Goal: Task Accomplishment & Management: Manage account settings

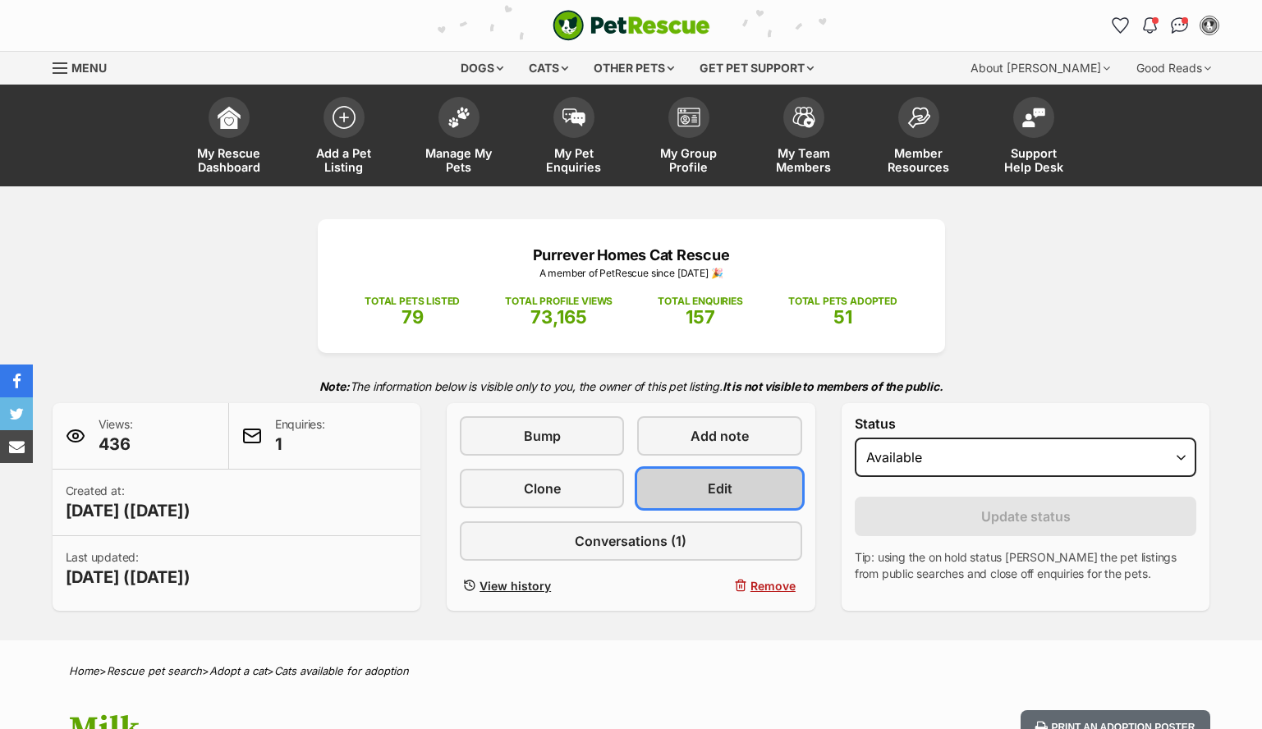
click at [693, 493] on link "Edit" at bounding box center [719, 488] width 164 height 39
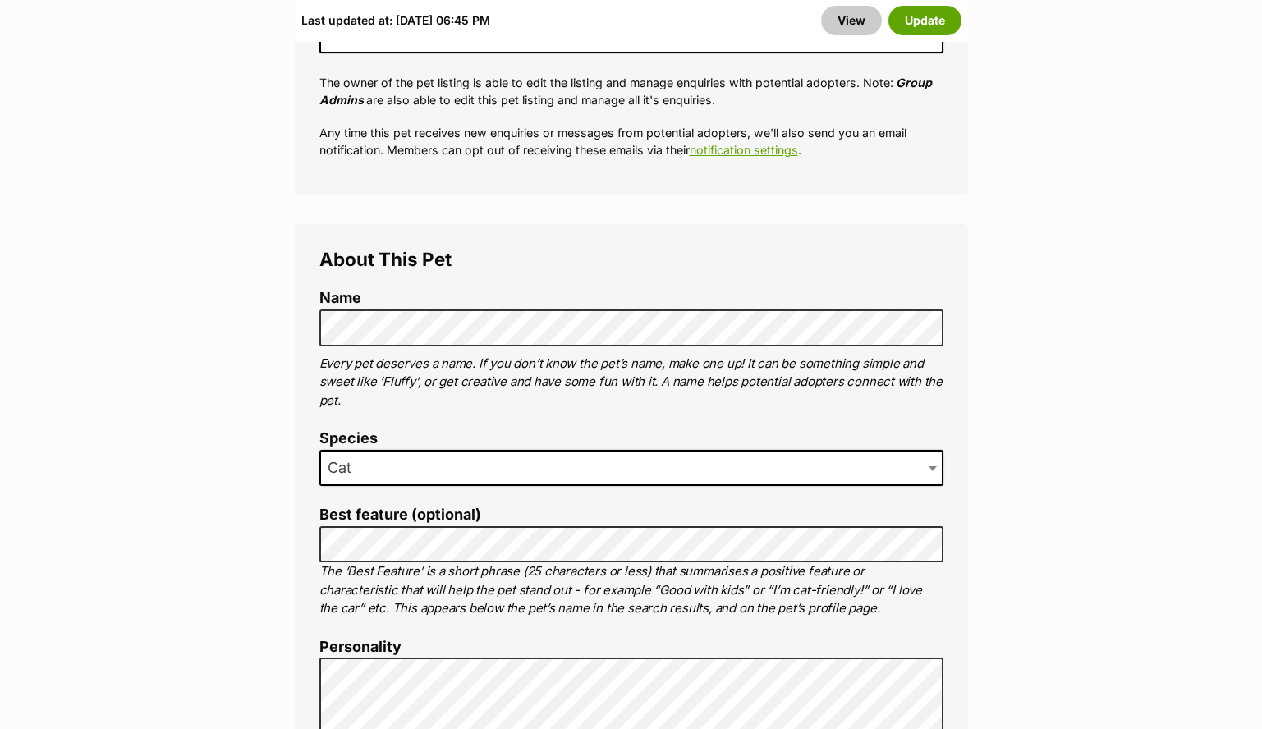
scroll to position [1307, 0]
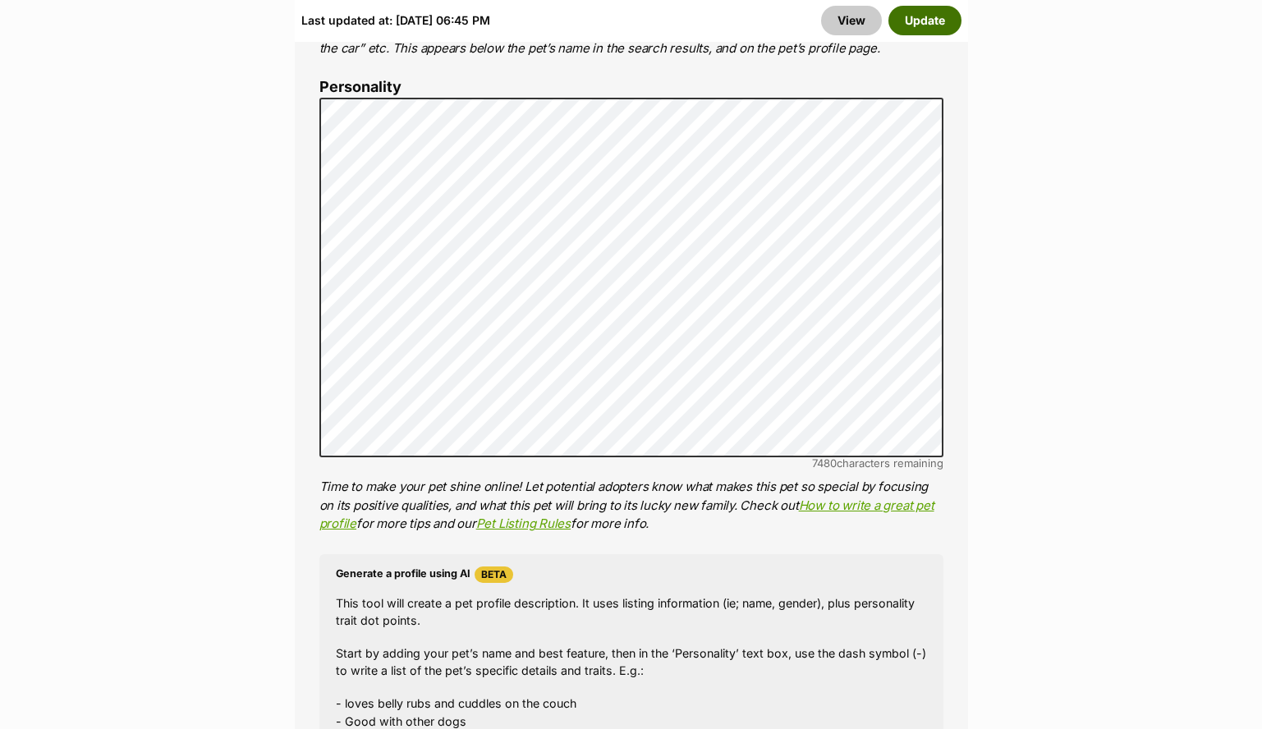
click at [923, 15] on button "Update" at bounding box center [924, 21] width 73 height 30
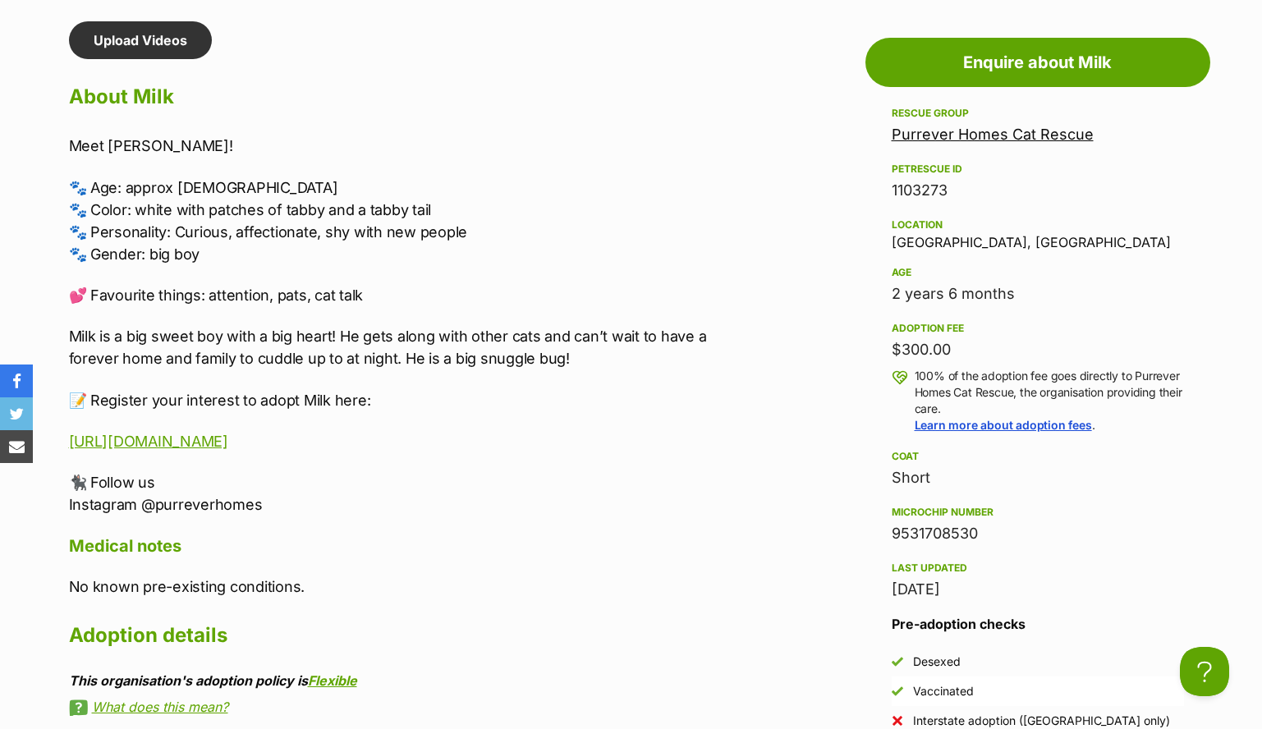
scroll to position [1476, 0]
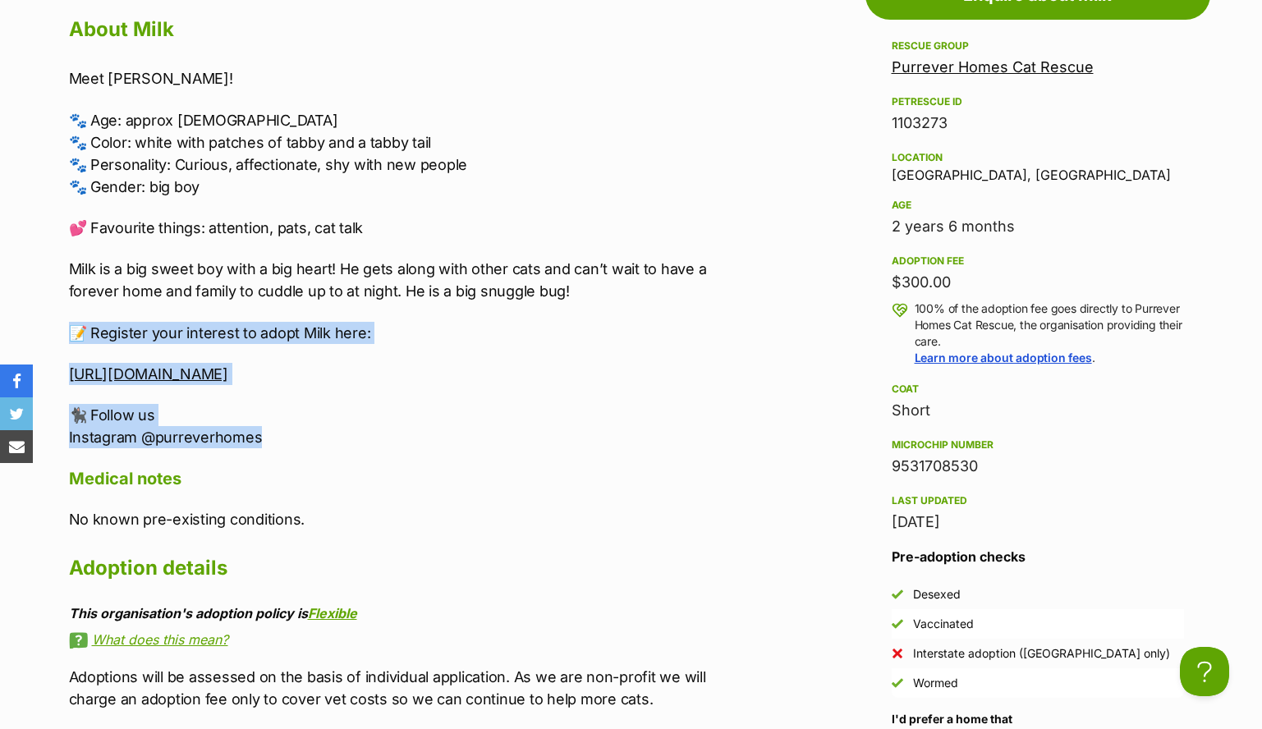
drag, startPoint x: 314, startPoint y: 436, endPoint x: 69, endPoint y: 334, distance: 265.7
click at [69, 334] on div "Meet Milk! 🐾 Age: approx 2 yrs old 🐾 Color: white with patches of tabby and a t…" at bounding box center [408, 257] width 678 height 381
copy div "📝 Register your interest to adopt Milk here: https://form.jotform.com/252703795…"
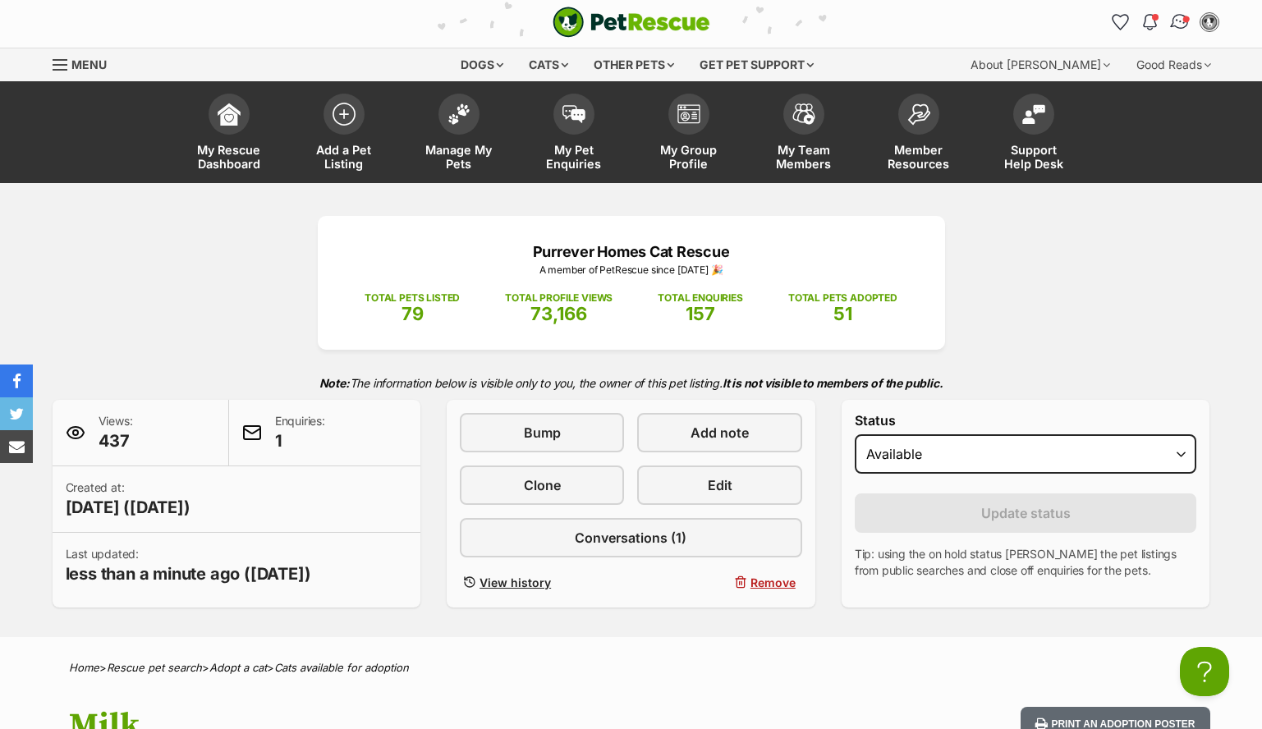
scroll to position [0, 0]
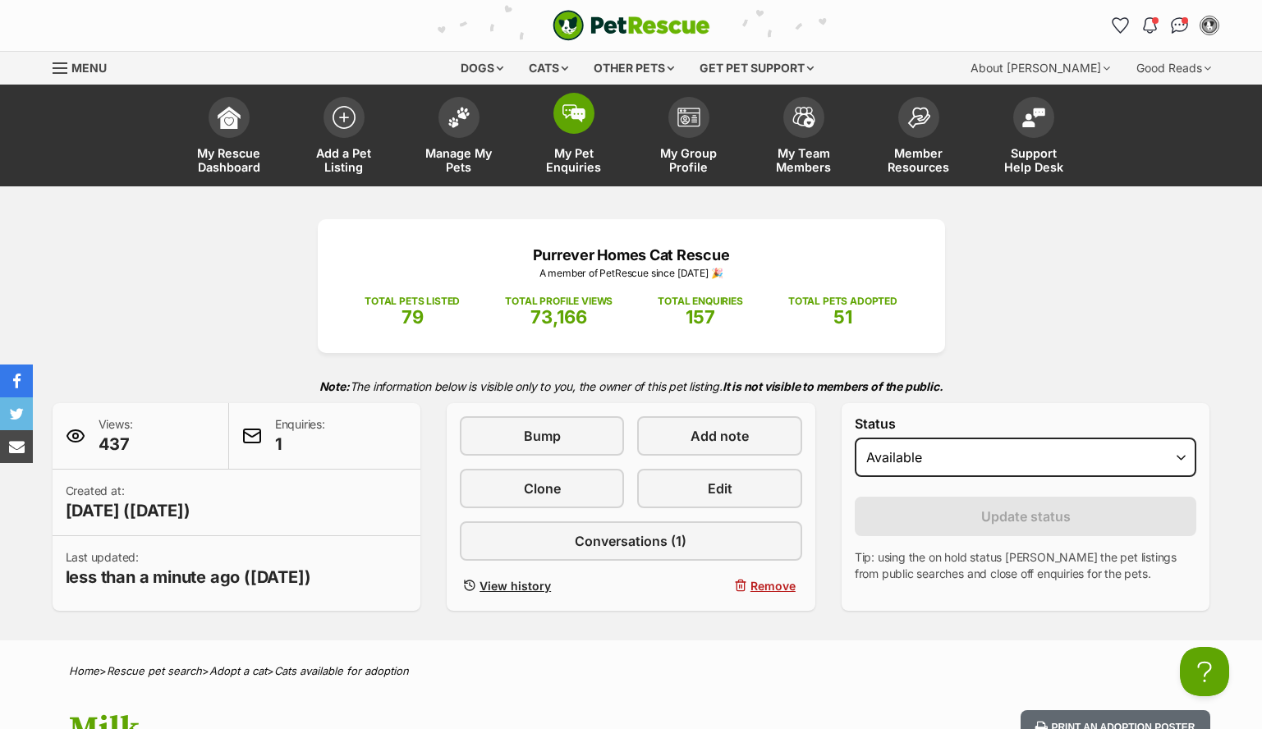
click at [547, 123] on link "My Pet Enquiries" at bounding box center [573, 138] width 115 height 98
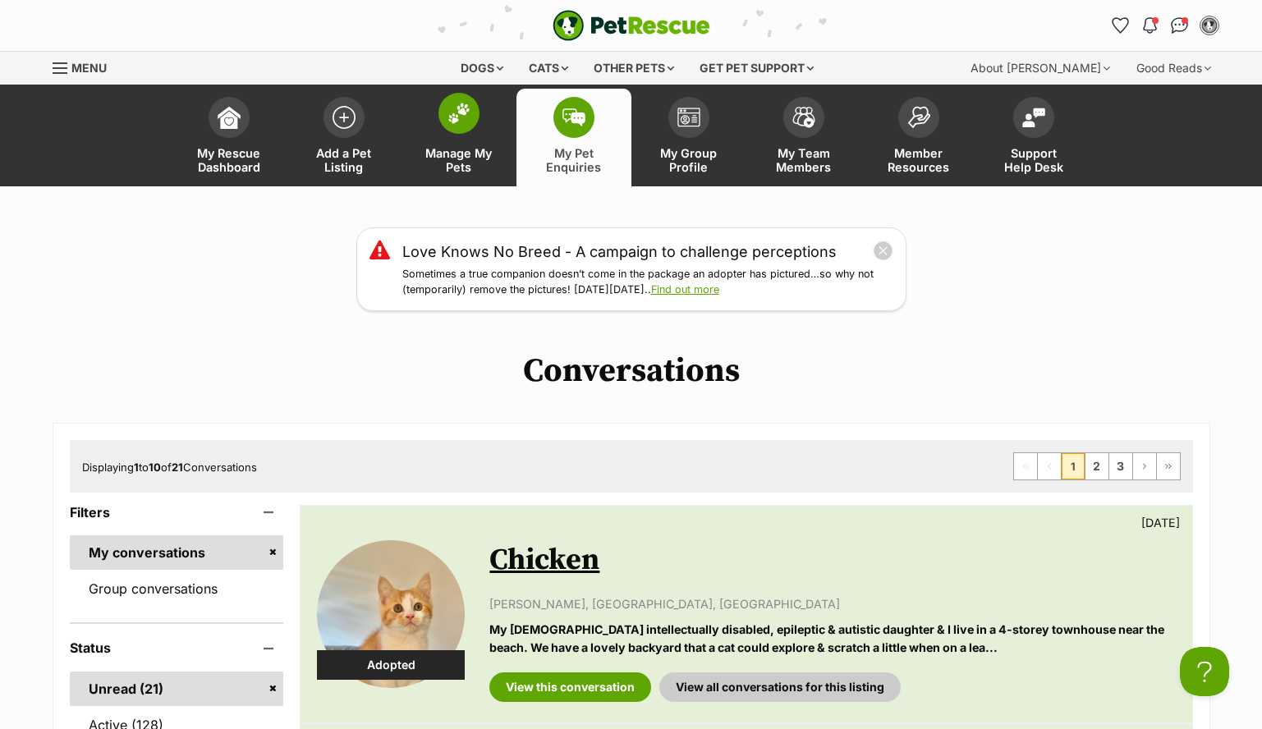
click at [458, 171] on span "Manage My Pets" at bounding box center [459, 160] width 74 height 28
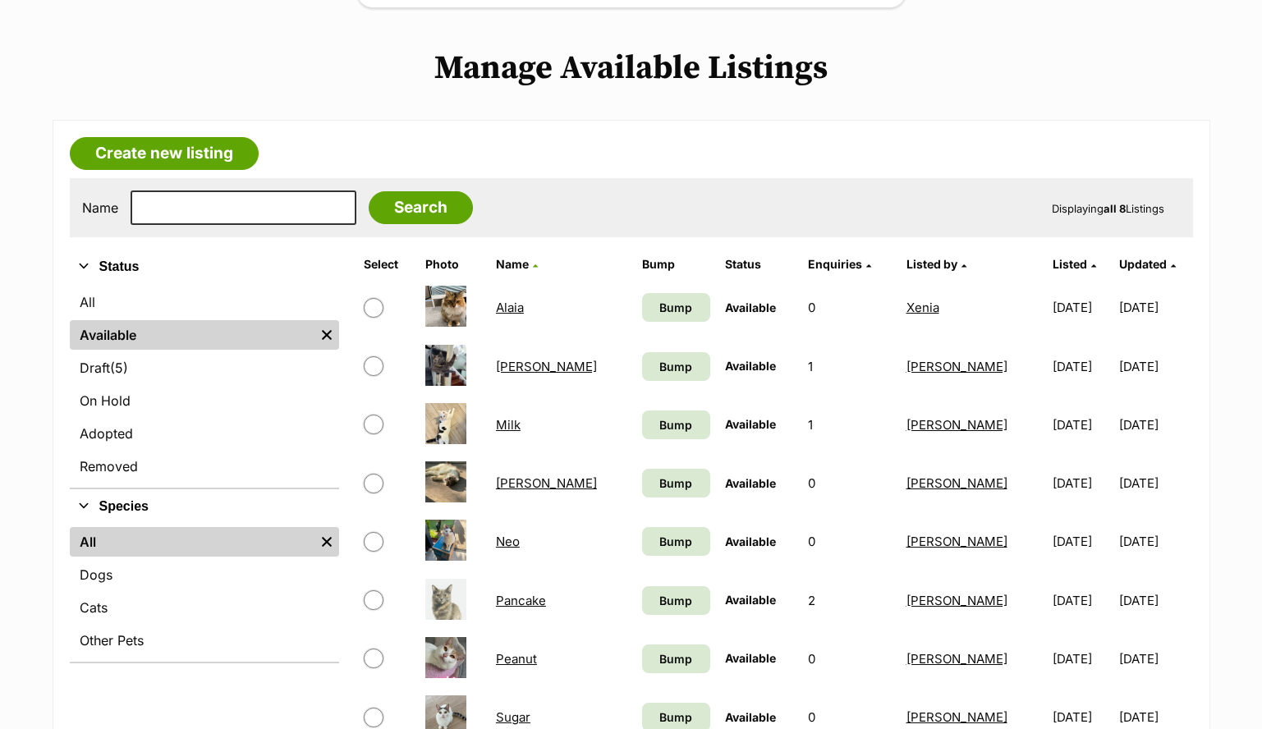
scroll to position [408, 0]
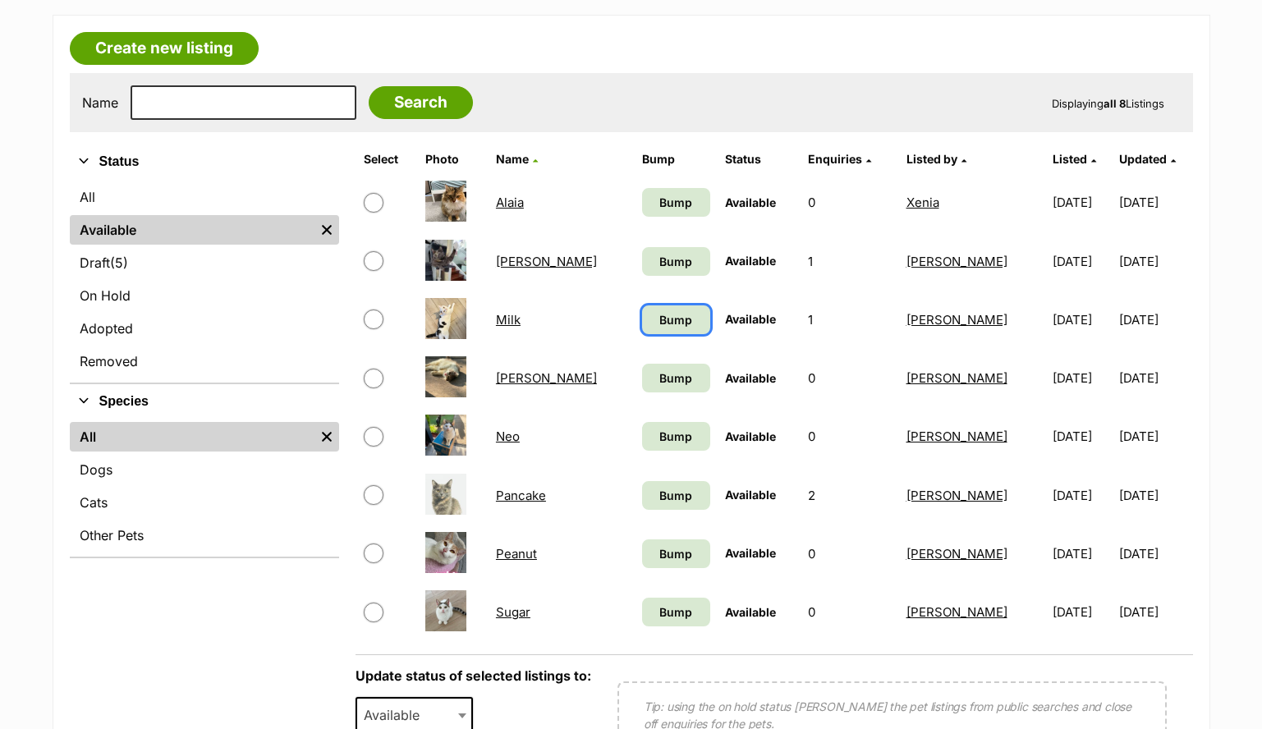
click at [652, 327] on link "Bump" at bounding box center [676, 319] width 68 height 29
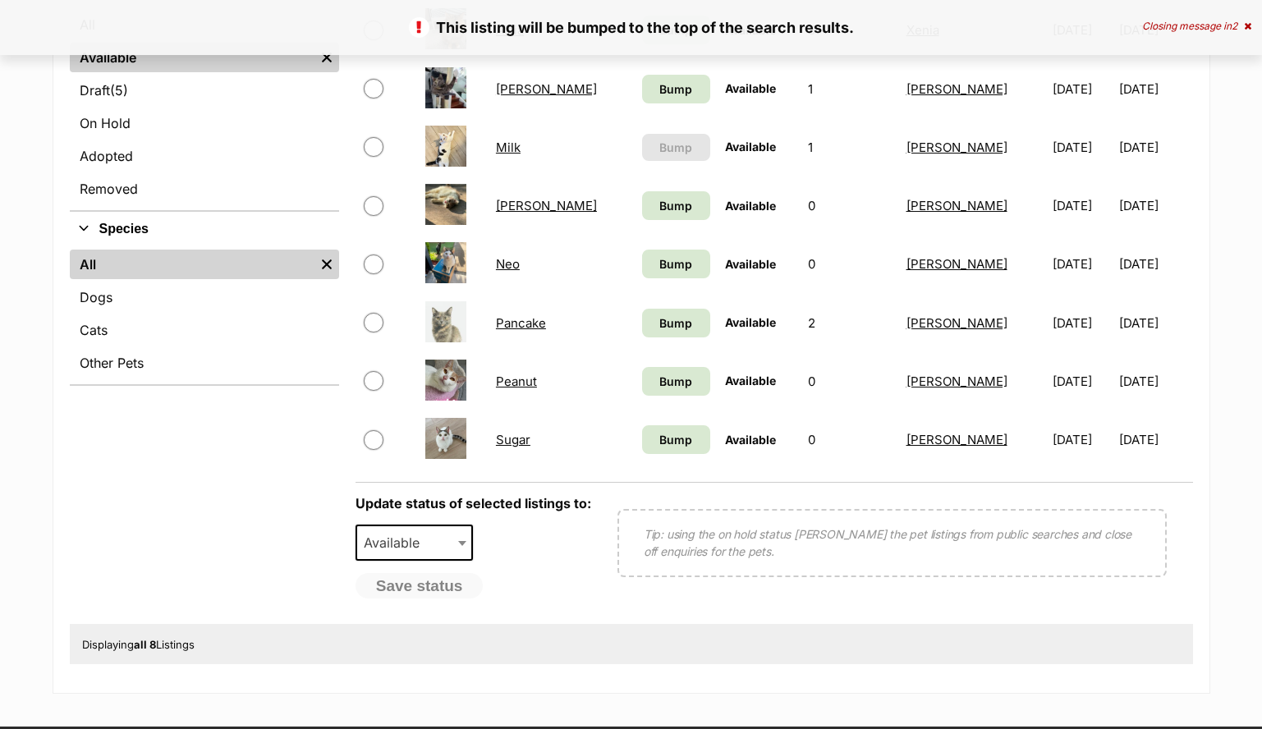
scroll to position [565, 0]
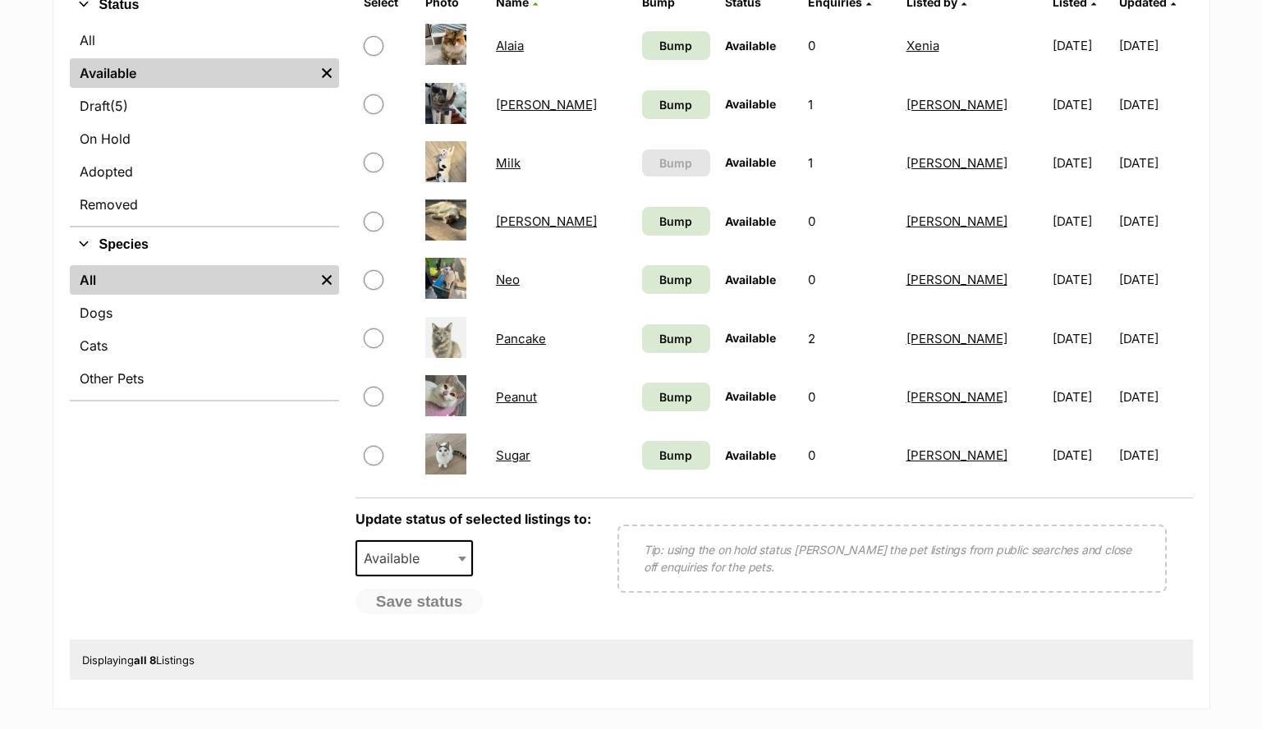
click at [530, 460] on link "Sugar" at bounding box center [513, 455] width 34 height 16
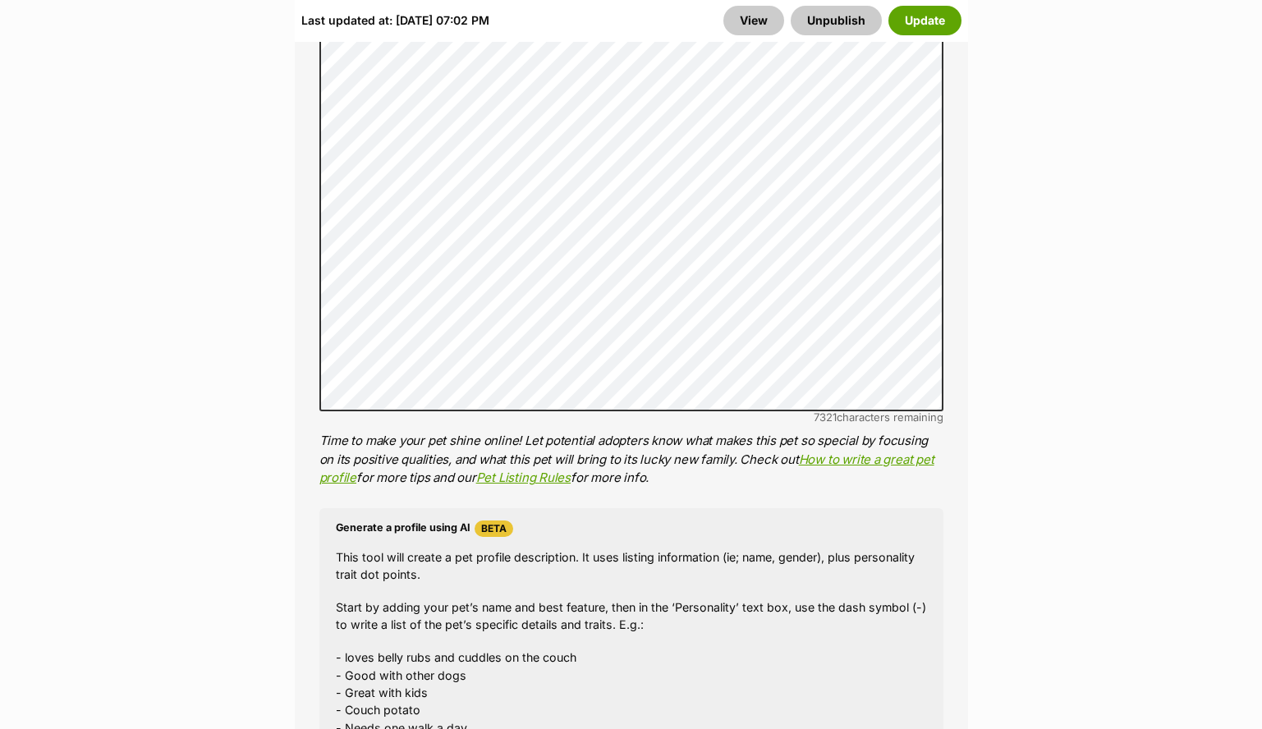
scroll to position [1395, 0]
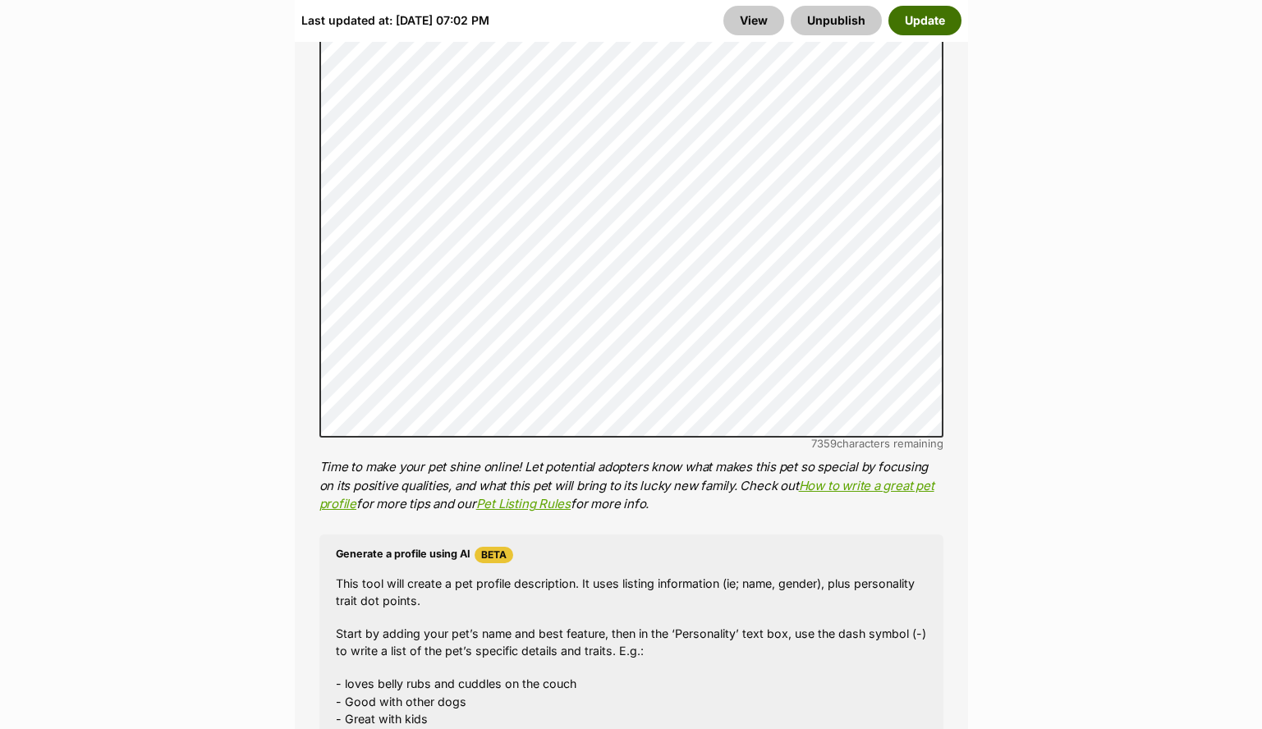
click at [905, 25] on button "Update" at bounding box center [924, 21] width 73 height 30
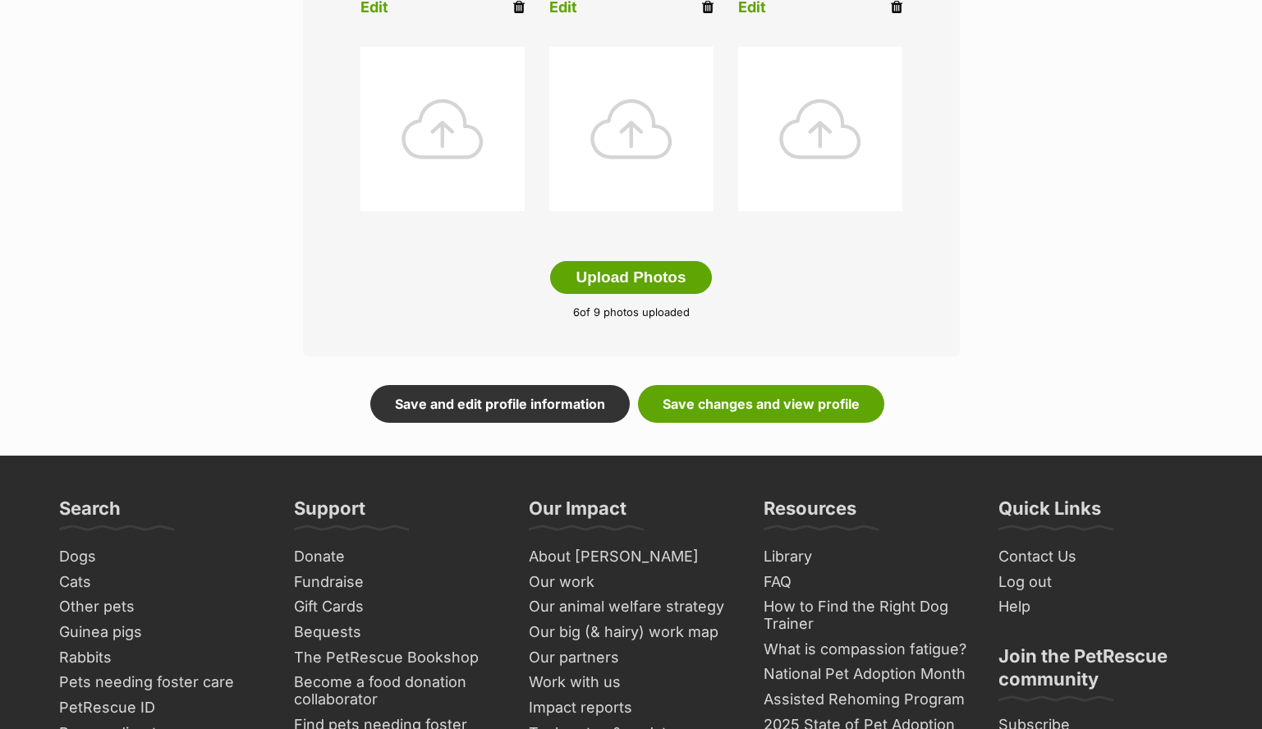
scroll to position [860, 0]
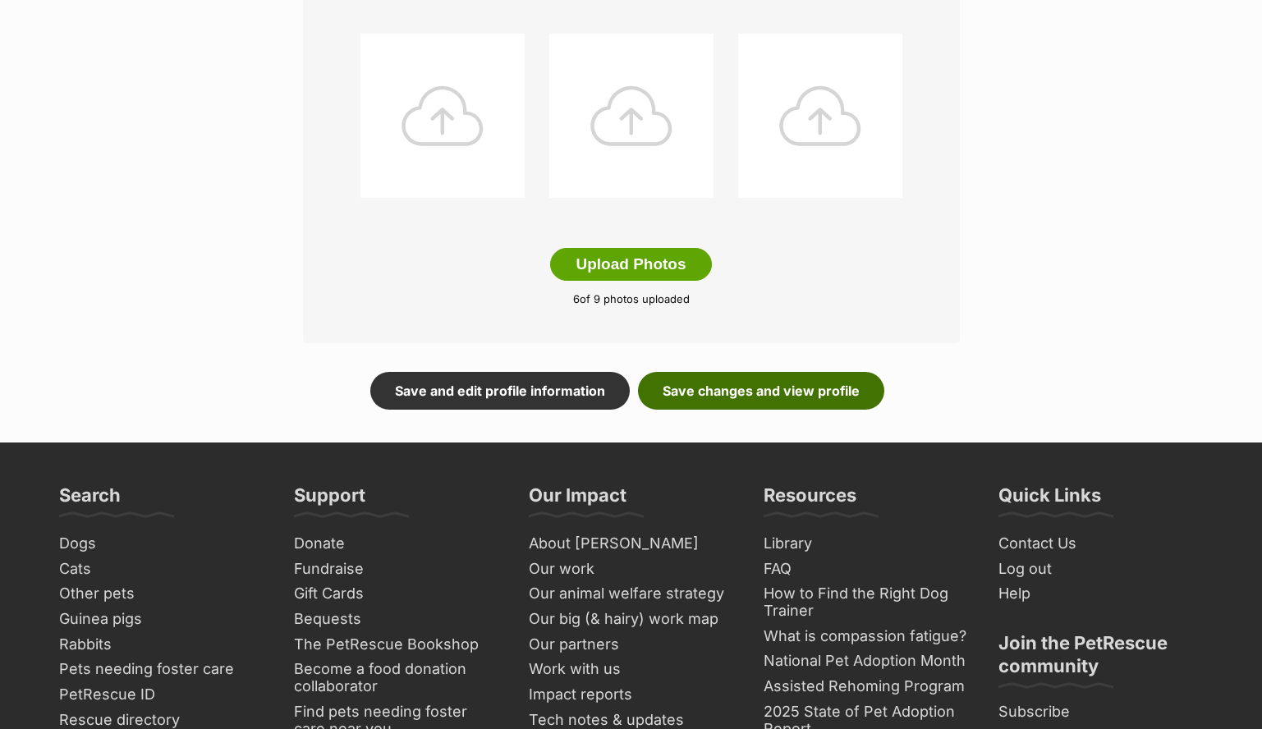
click at [727, 402] on link "Save changes and view profile" at bounding box center [761, 391] width 246 height 38
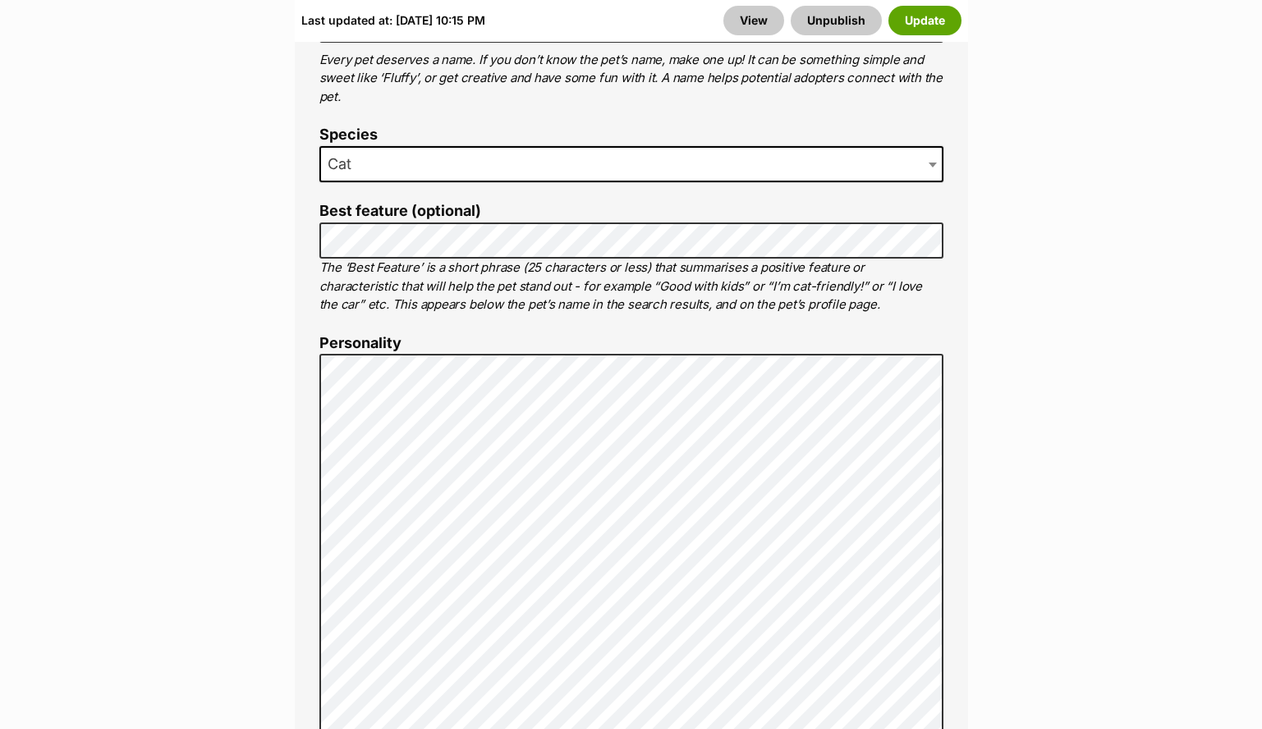
scroll to position [1282, 0]
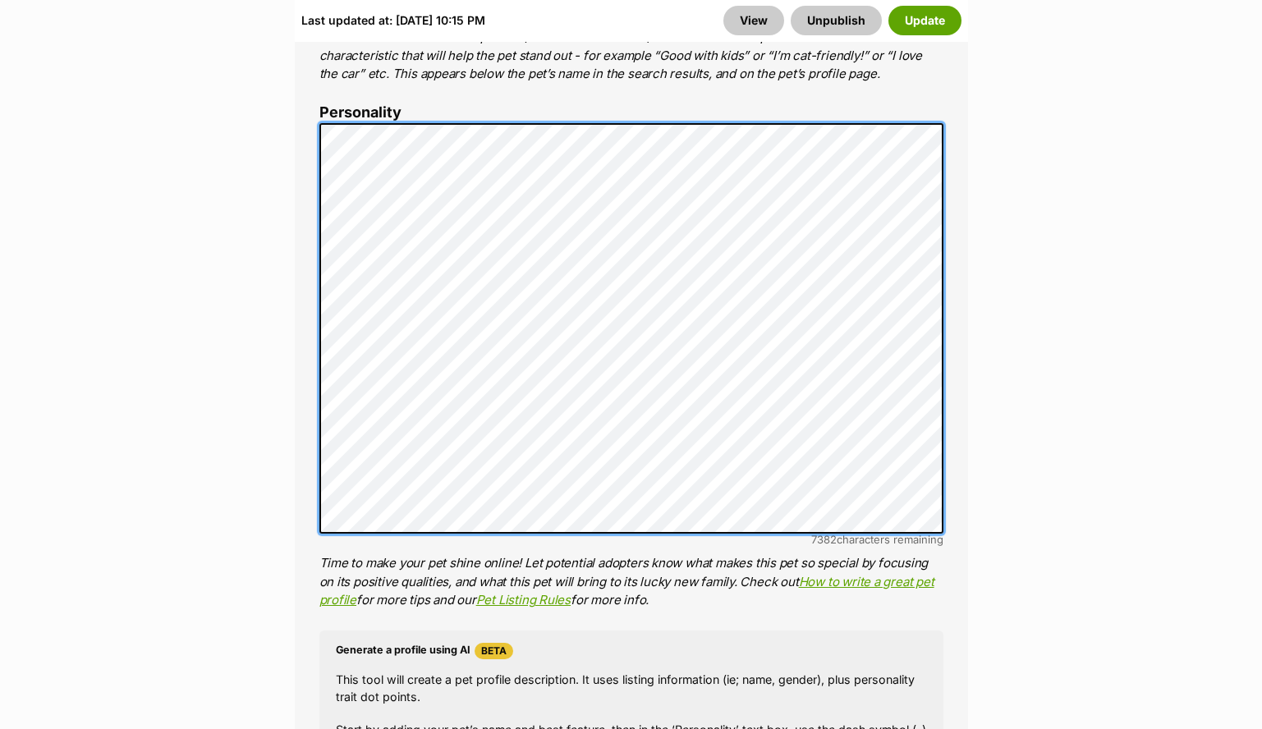
click at [305, 414] on div "About This Pet Name Henlo there, it looks like you might be using the pet name …" at bounding box center [631, 403] width 673 height 1426
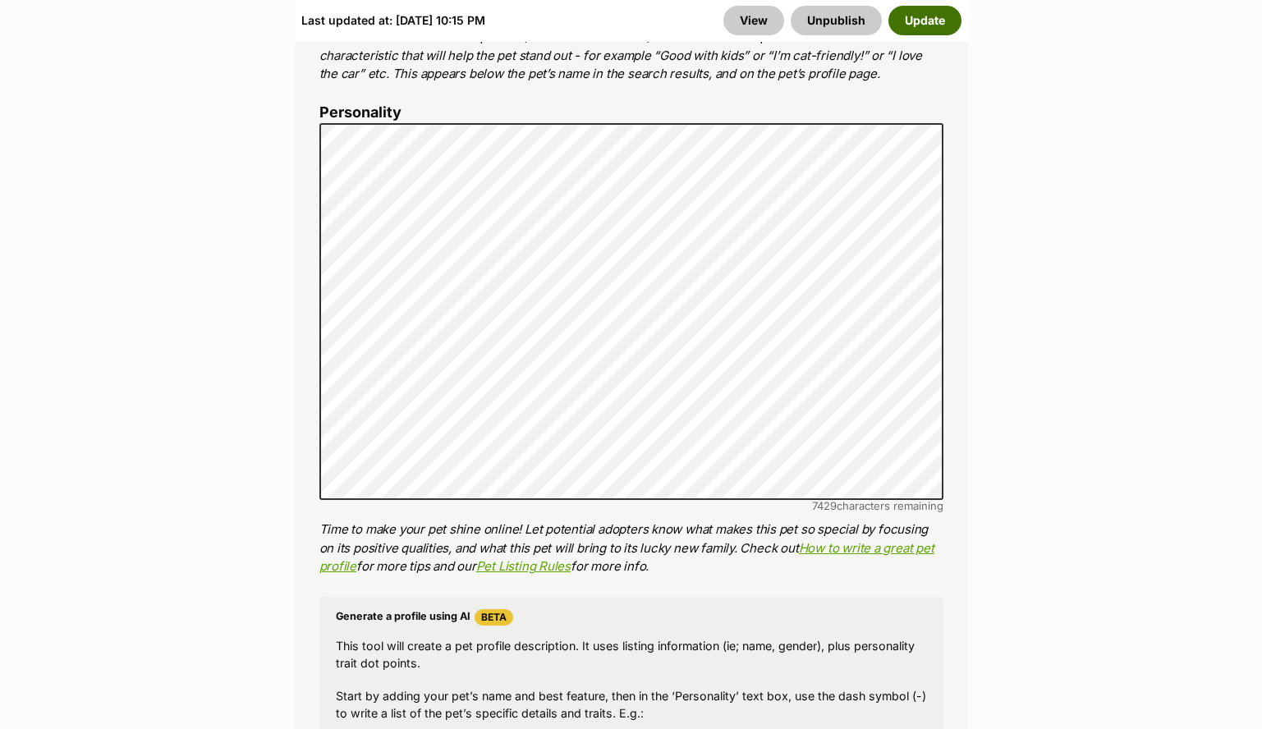
click at [936, 10] on button "Update" at bounding box center [924, 21] width 73 height 30
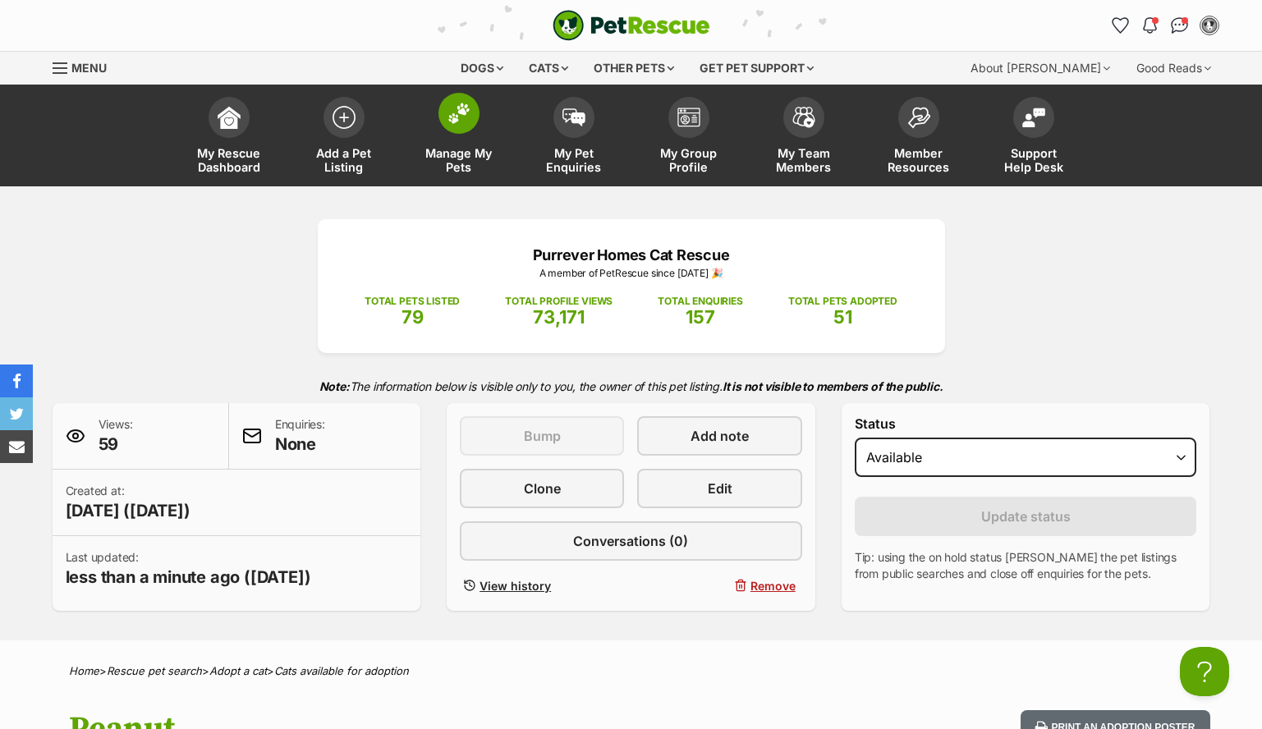
click at [464, 149] on span "Manage My Pets" at bounding box center [459, 160] width 74 height 28
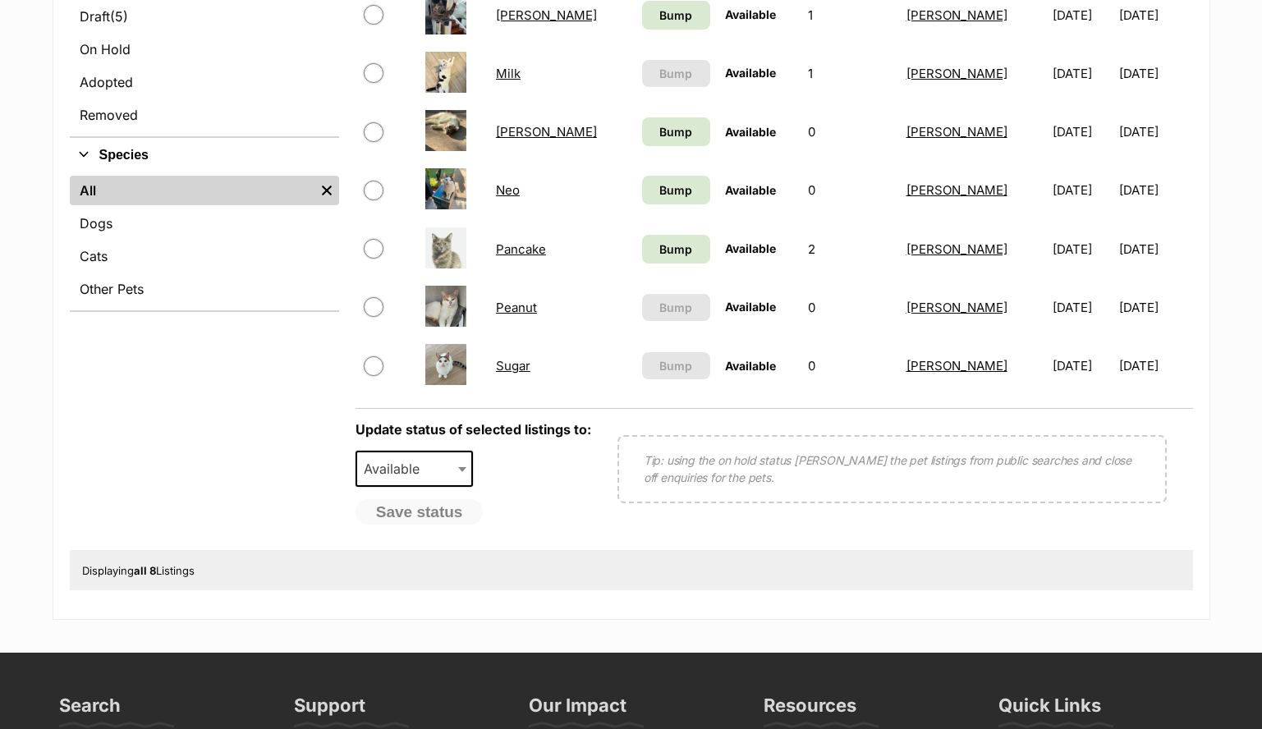
scroll to position [463, 0]
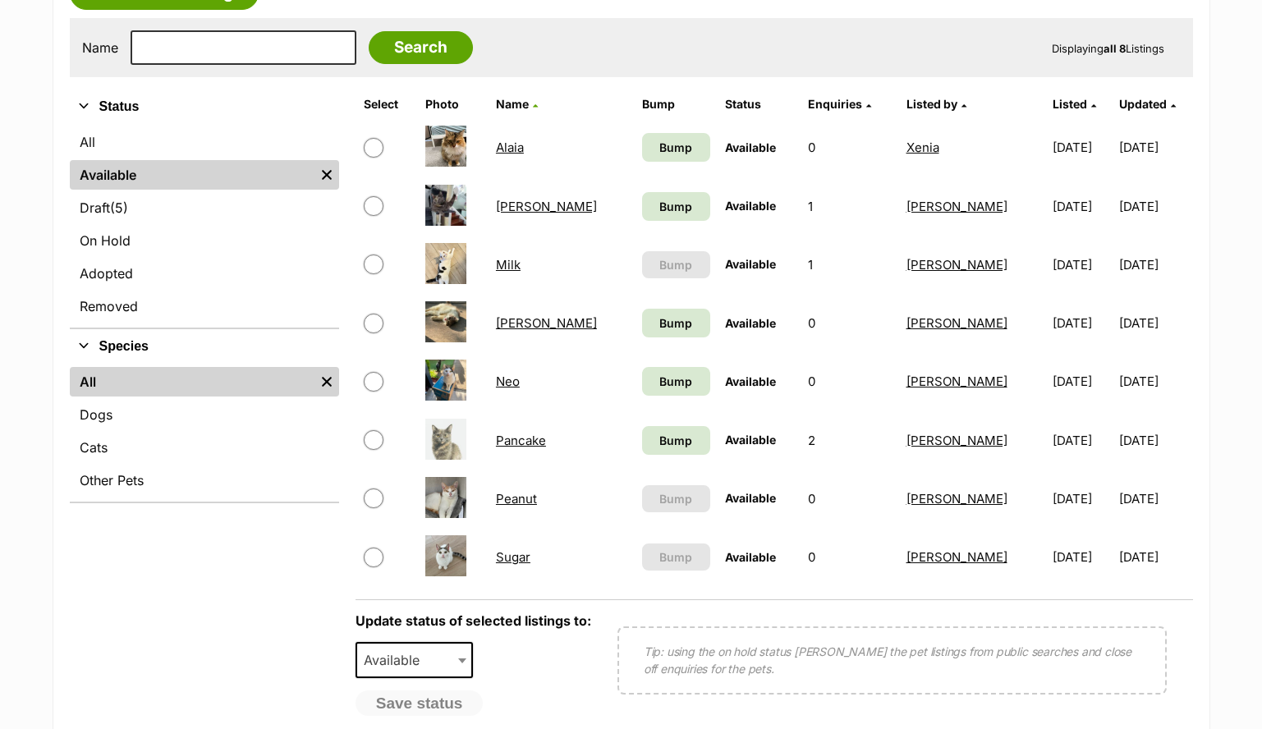
click at [524, 324] on link "Molly" at bounding box center [546, 323] width 101 height 16
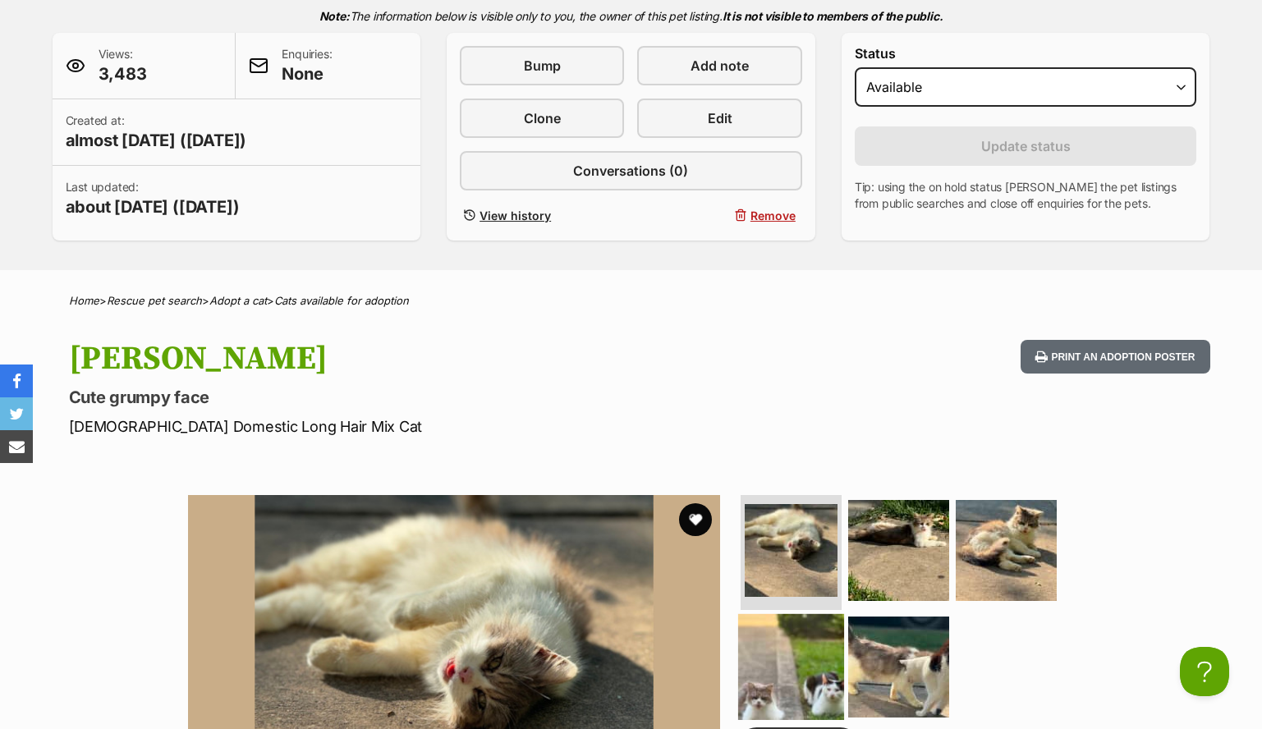
click at [796, 676] on img at bounding box center [791, 666] width 106 height 106
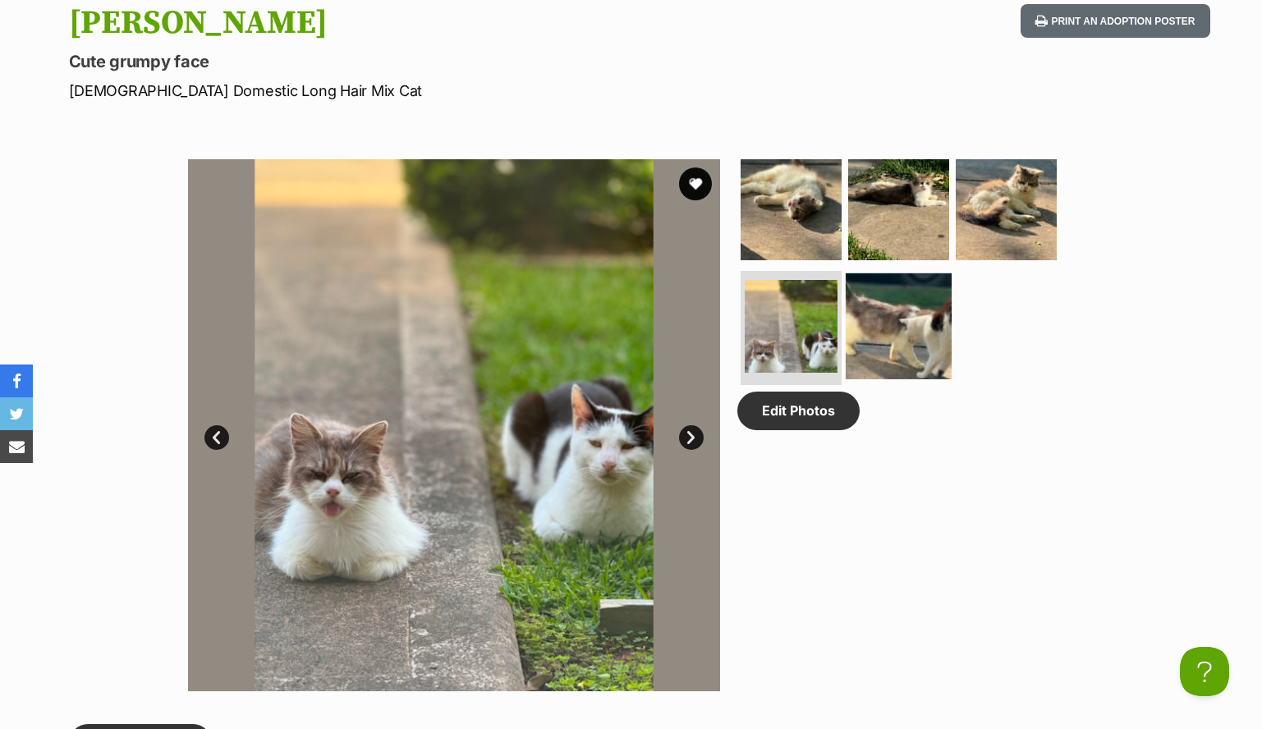
click at [851, 342] on img at bounding box center [899, 326] width 106 height 106
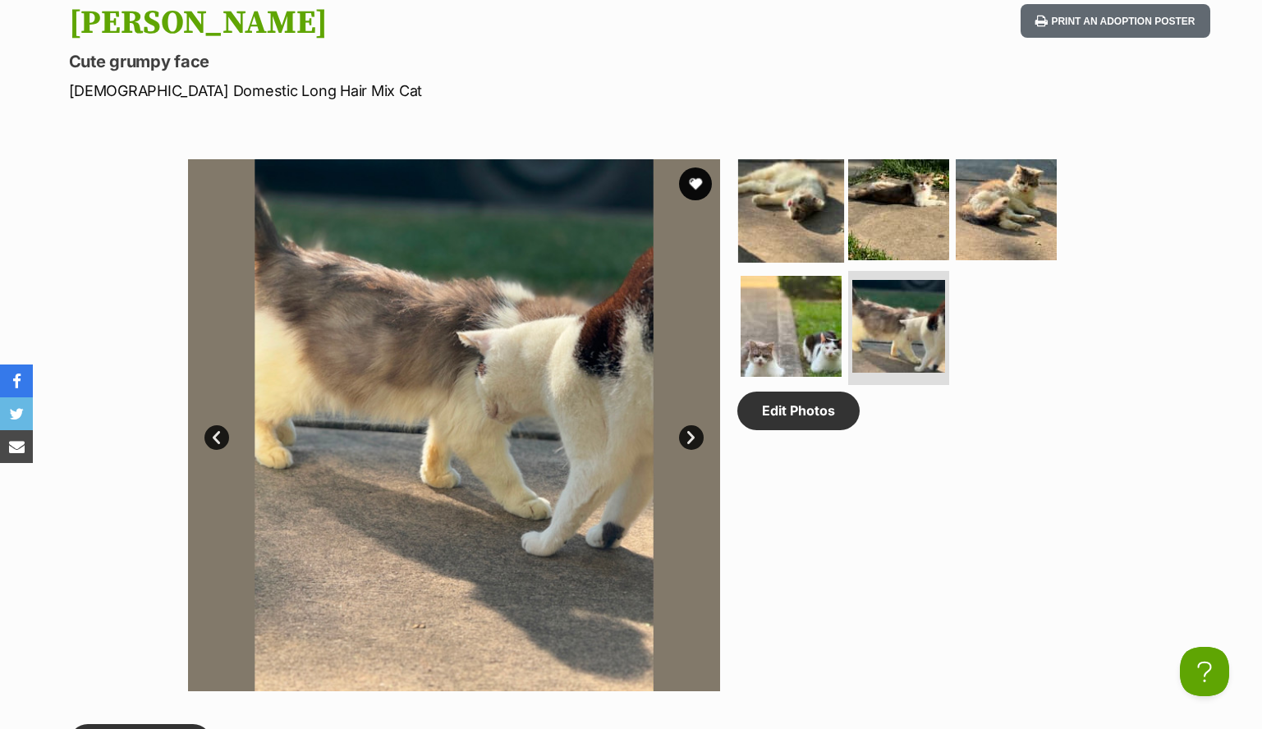
click at [760, 221] on img at bounding box center [791, 210] width 106 height 106
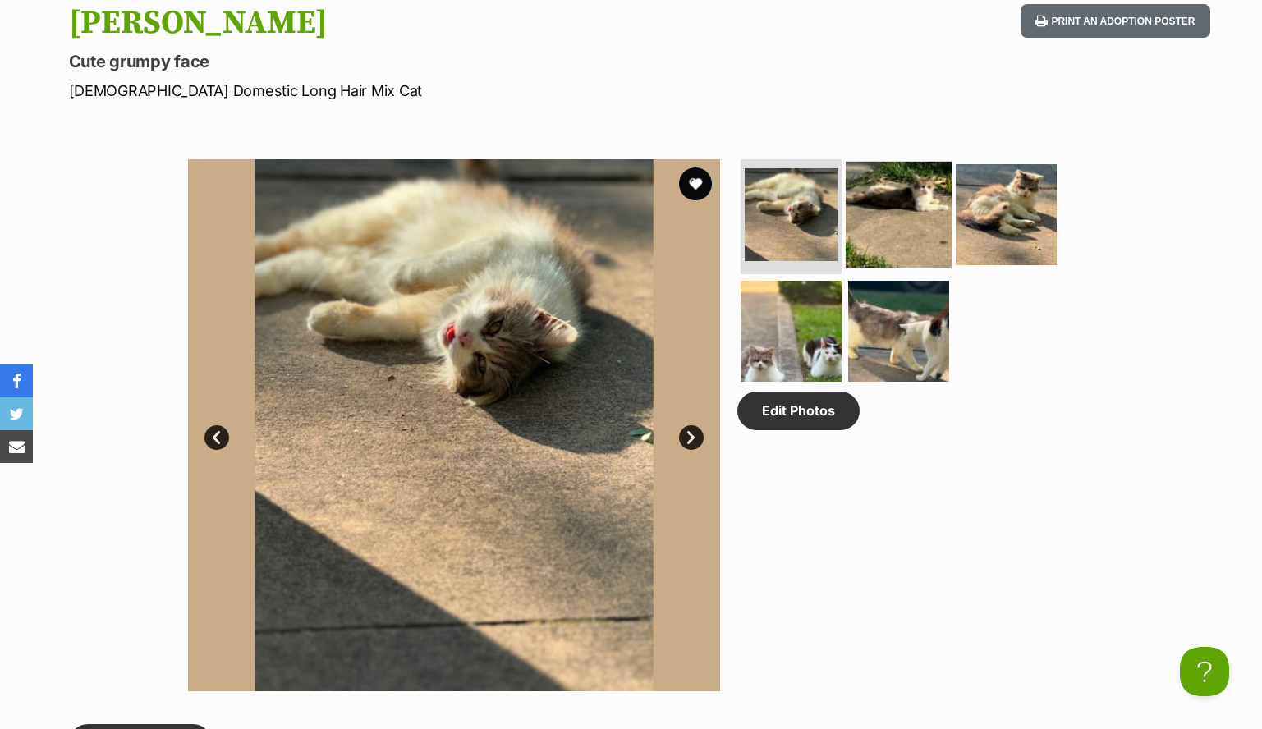
click at [871, 231] on img at bounding box center [899, 215] width 106 height 106
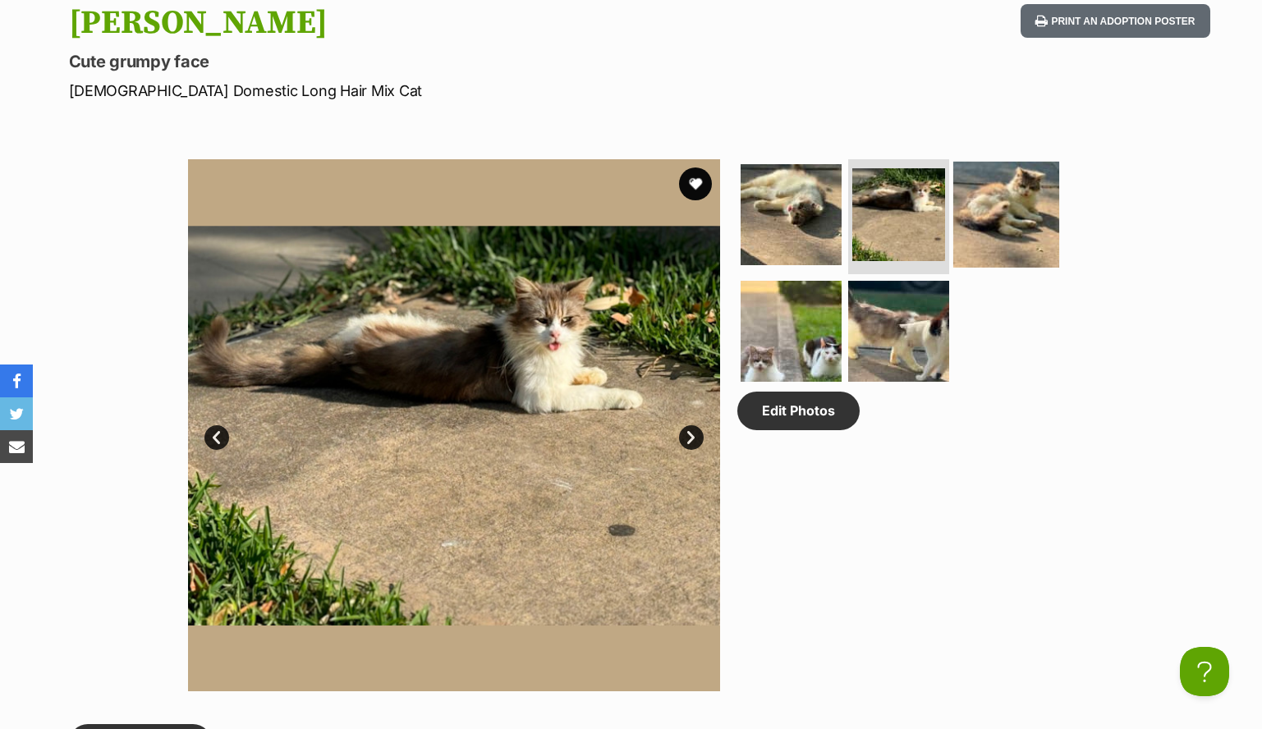
click at [1016, 225] on img at bounding box center [1006, 215] width 106 height 106
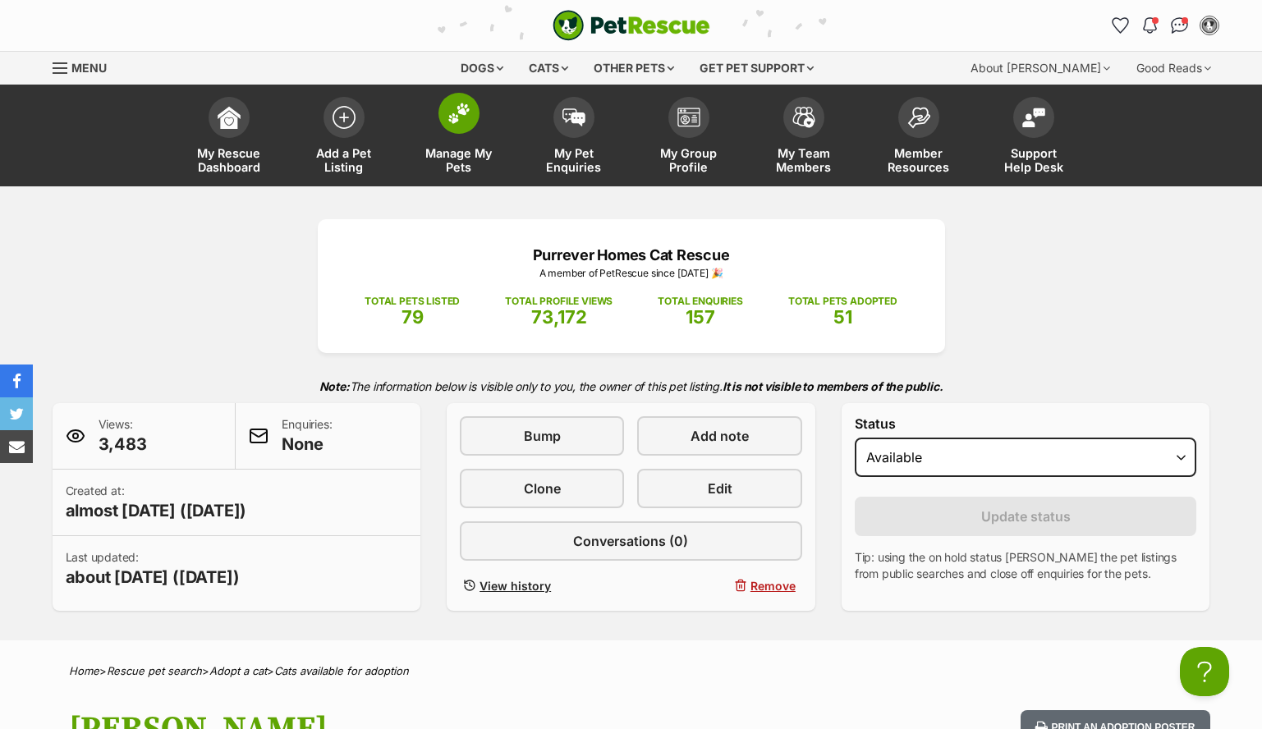
click at [481, 142] on link "Manage My Pets" at bounding box center [458, 138] width 115 height 98
click at [451, 135] on link "Manage My Pets" at bounding box center [458, 138] width 115 height 98
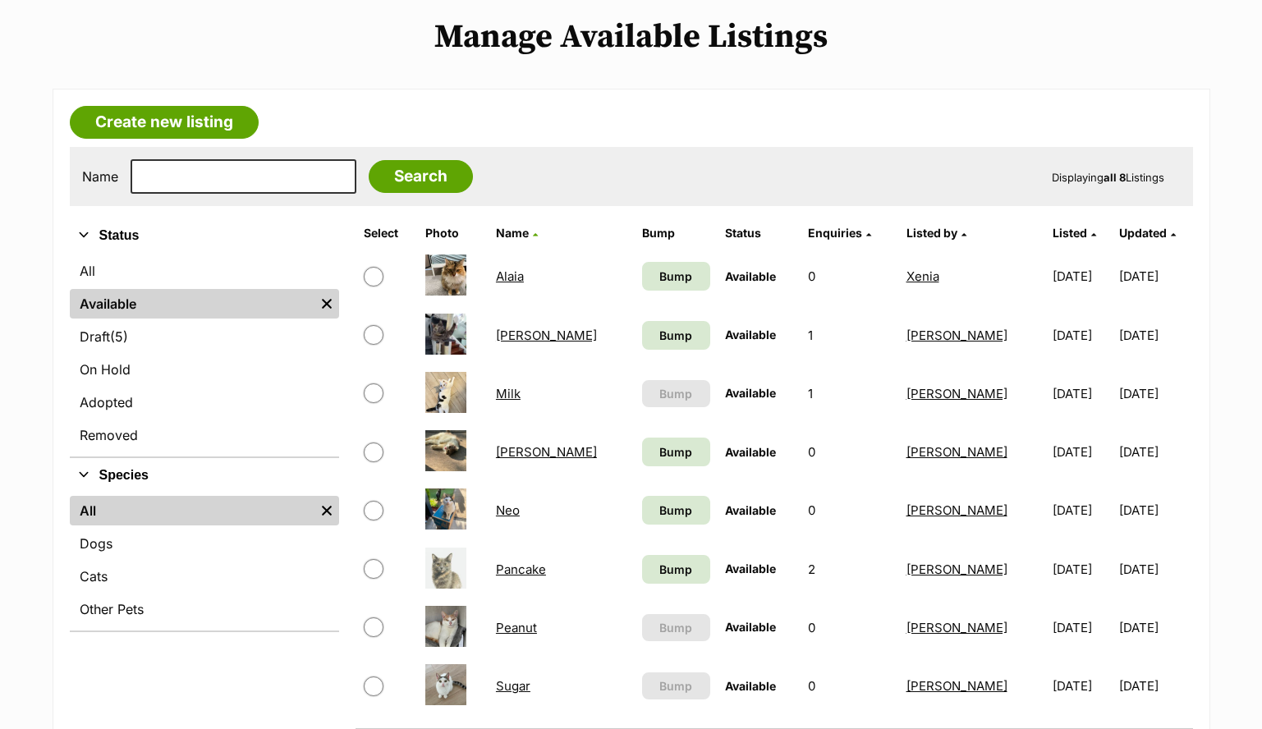
scroll to position [334, 0]
click at [517, 397] on link "Milk" at bounding box center [508, 394] width 25 height 16
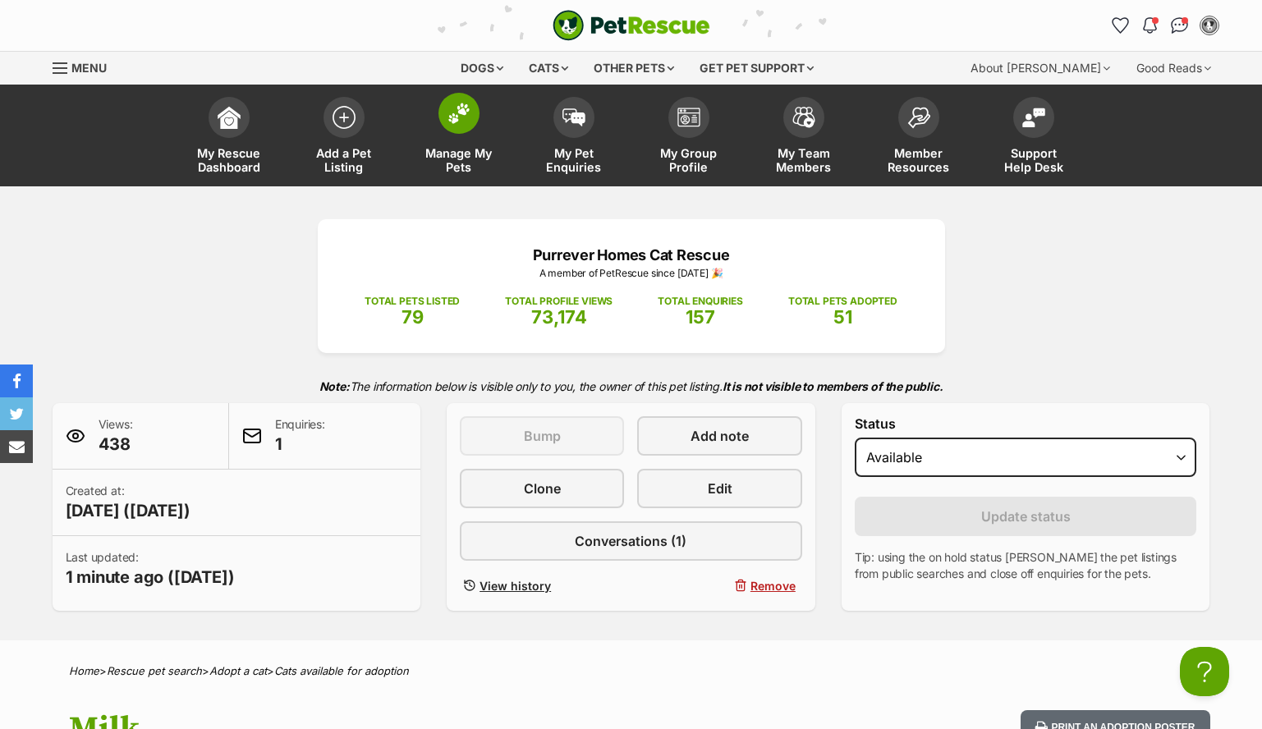
click at [468, 162] on span "Manage My Pets" at bounding box center [459, 160] width 74 height 28
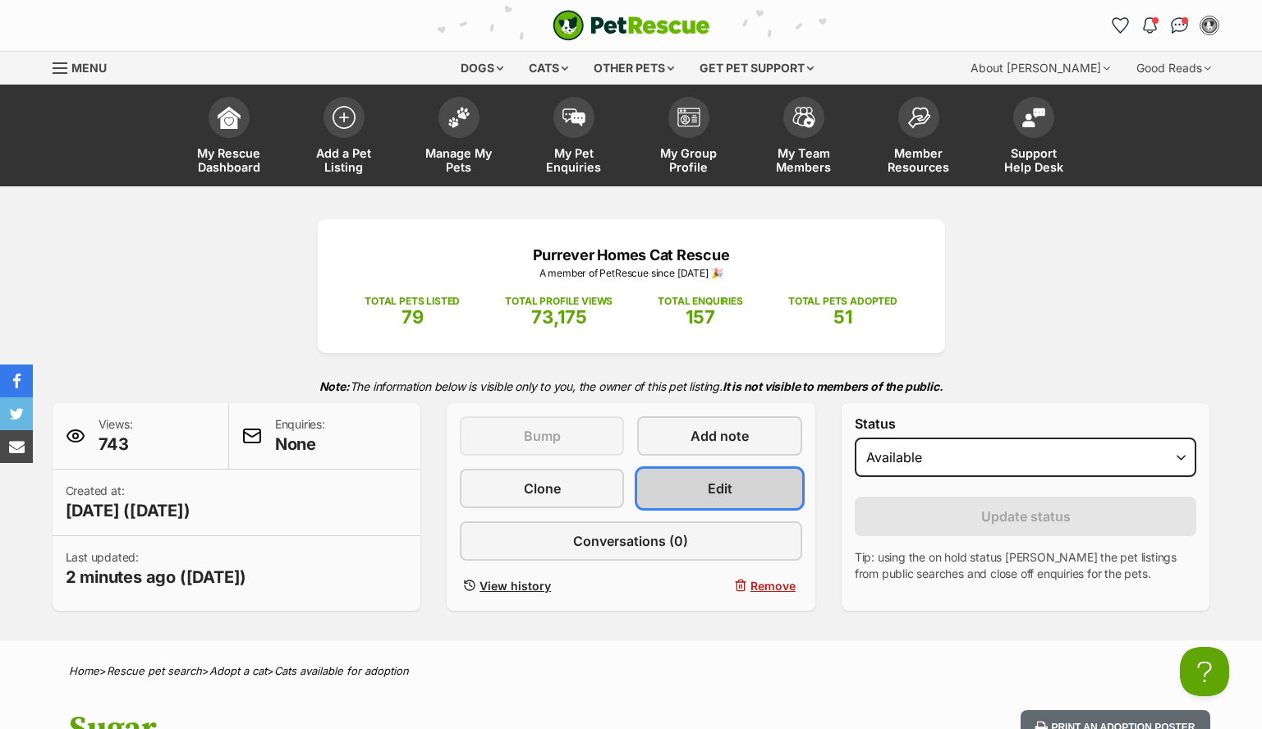
click at [699, 496] on link "Edit" at bounding box center [719, 488] width 164 height 39
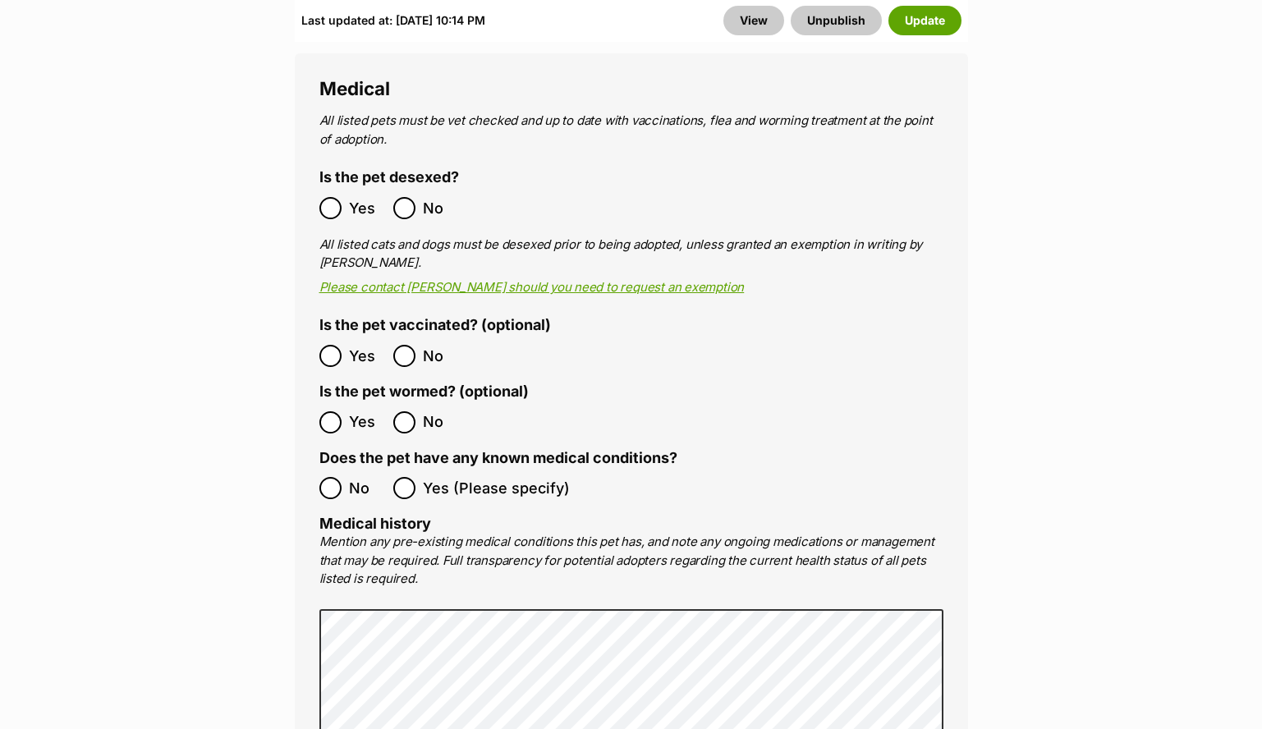
scroll to position [2522, 0]
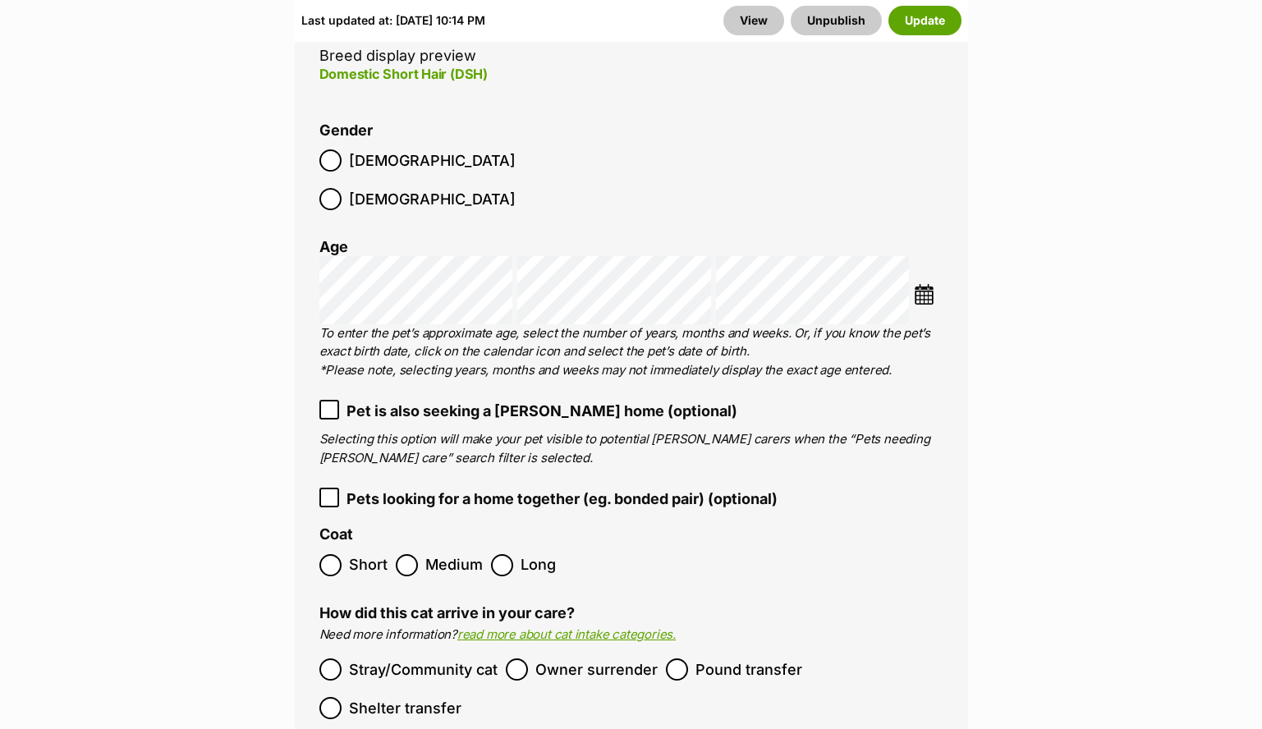
click at [396, 400] on span "Pet is also seeking a foster home (optional)" at bounding box center [541, 411] width 391 height 22
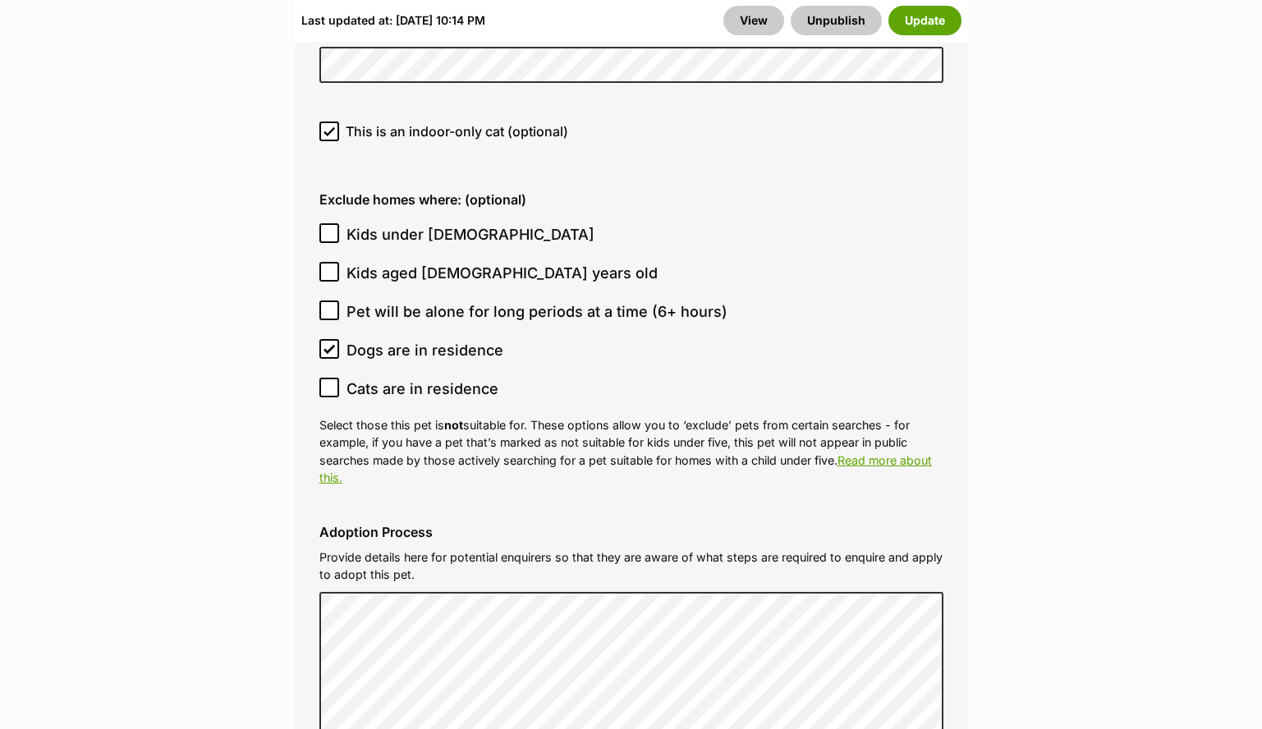
scroll to position [5229, 0]
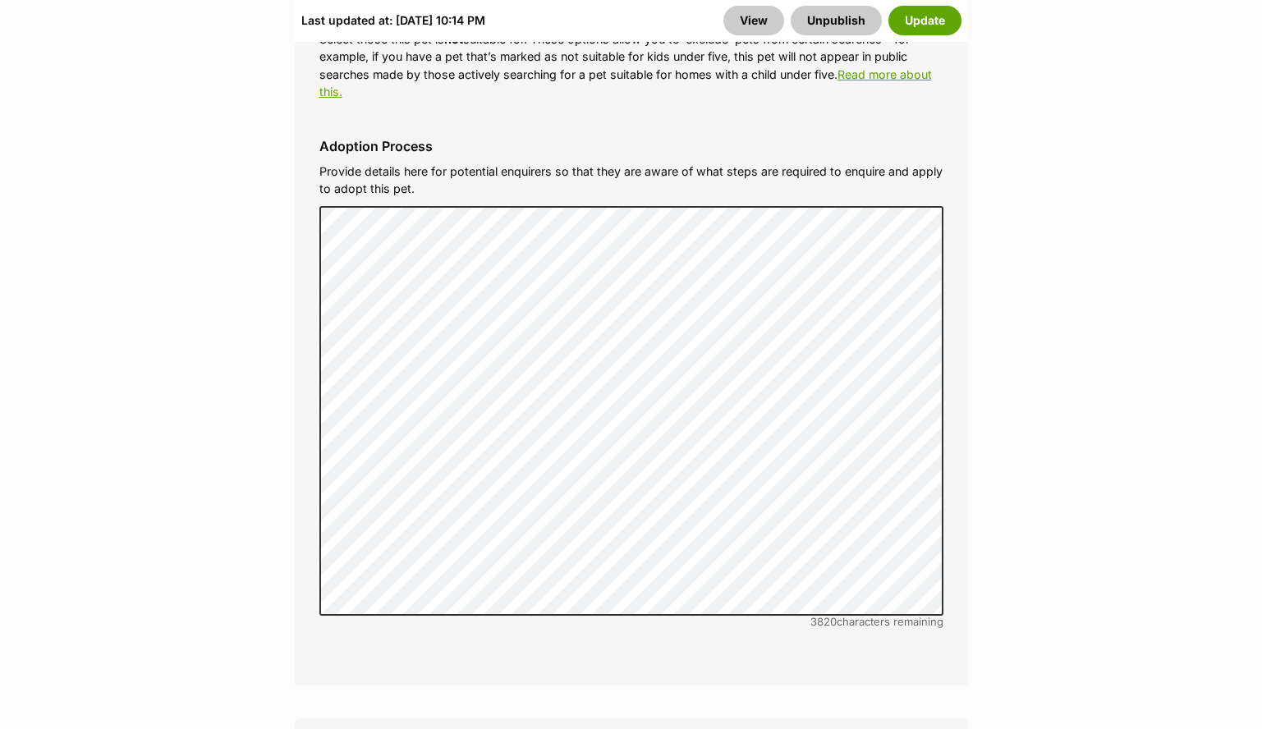
click at [965, 11] on div "Last updated at: Sun, 28 Sep, 10:14 PM View Unpublish Update" at bounding box center [631, 20] width 673 height 43
click at [958, 14] on button "Update" at bounding box center [924, 21] width 73 height 30
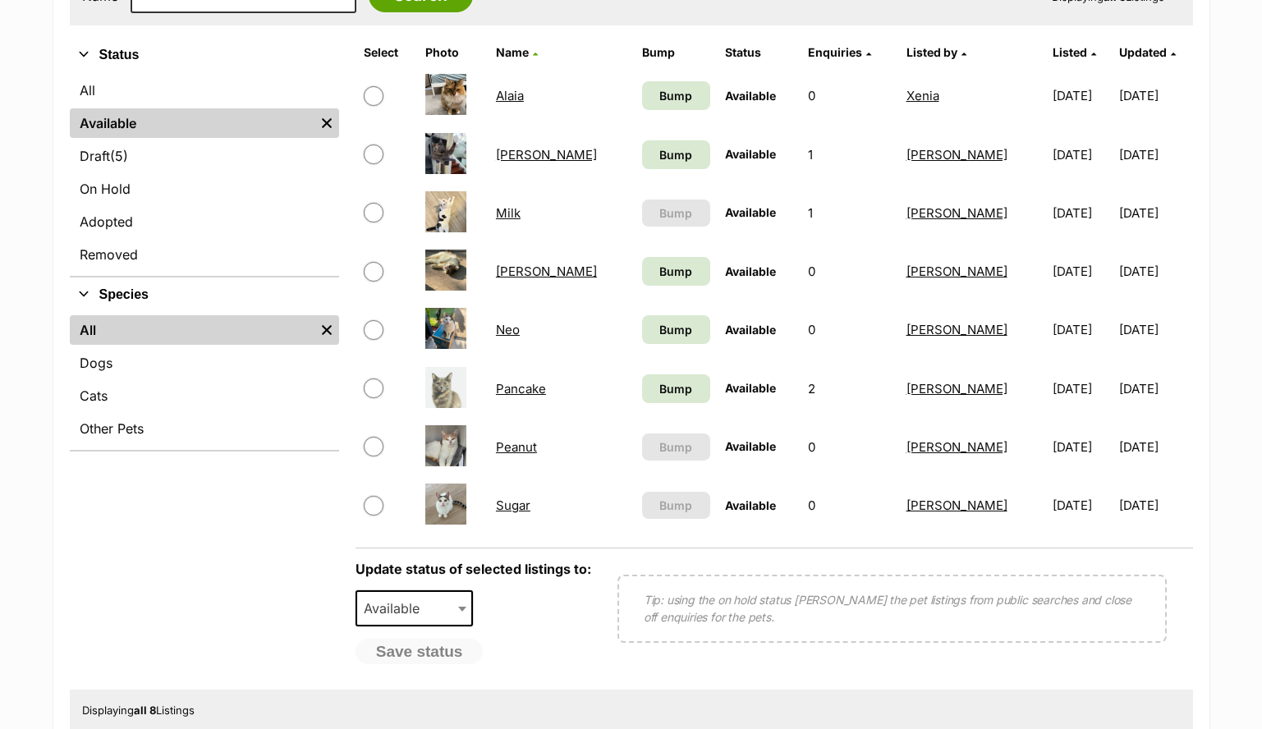
scroll to position [513, 0]
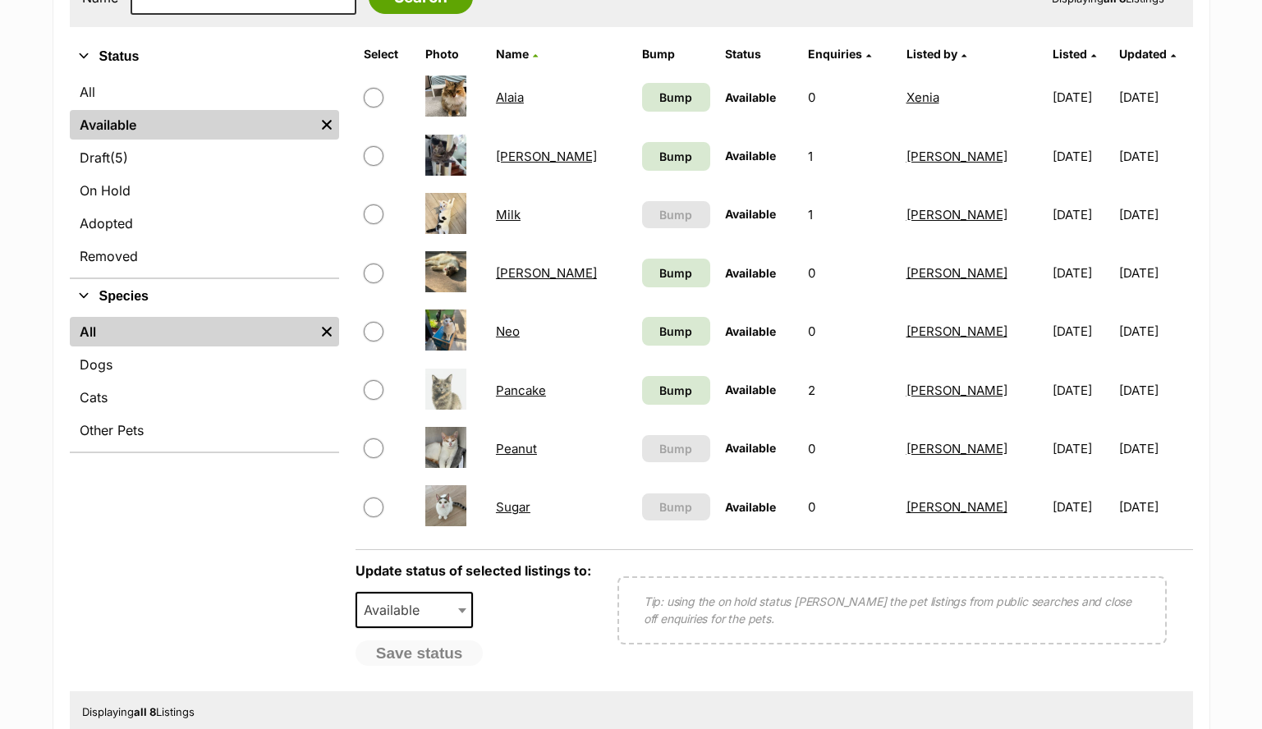
click at [518, 454] on link "Peanut" at bounding box center [516, 449] width 41 height 16
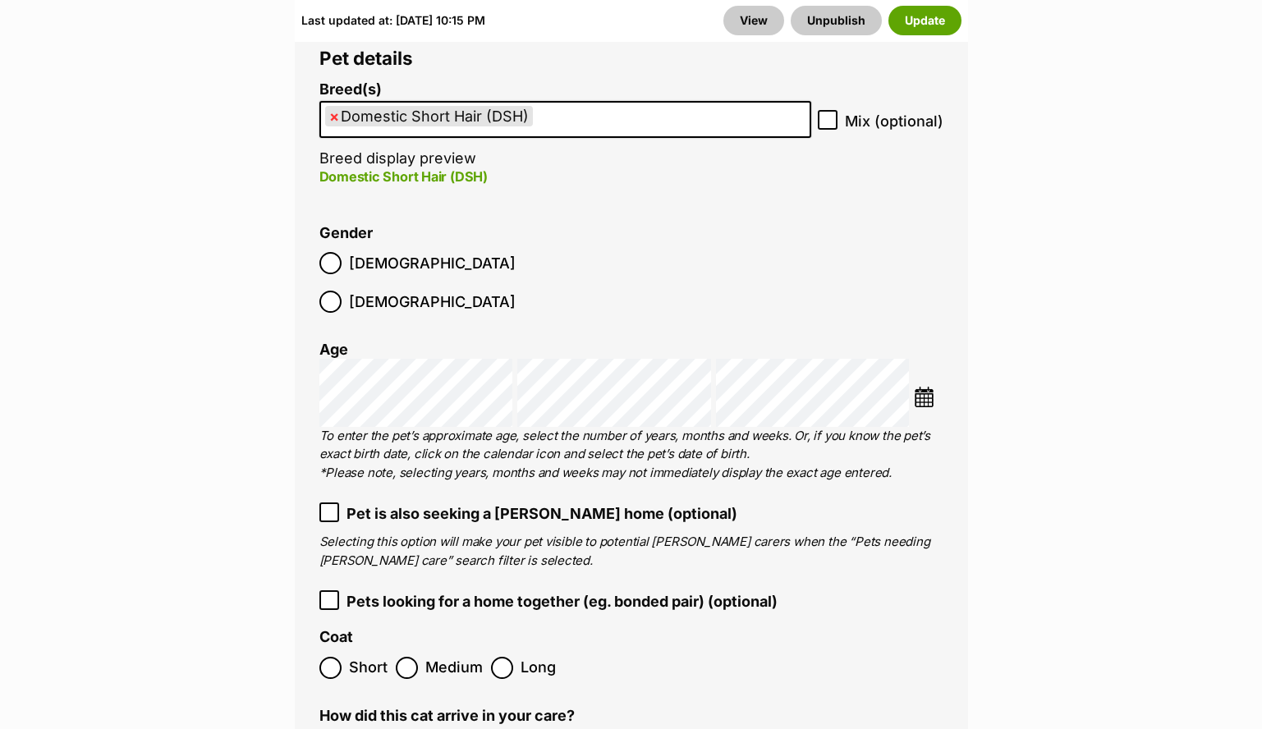
scroll to position [2369, 0]
click at [520, 502] on span "Pet is also seeking a [PERSON_NAME] home (optional)" at bounding box center [541, 513] width 391 height 22
click at [929, 21] on button "Update" at bounding box center [924, 21] width 73 height 30
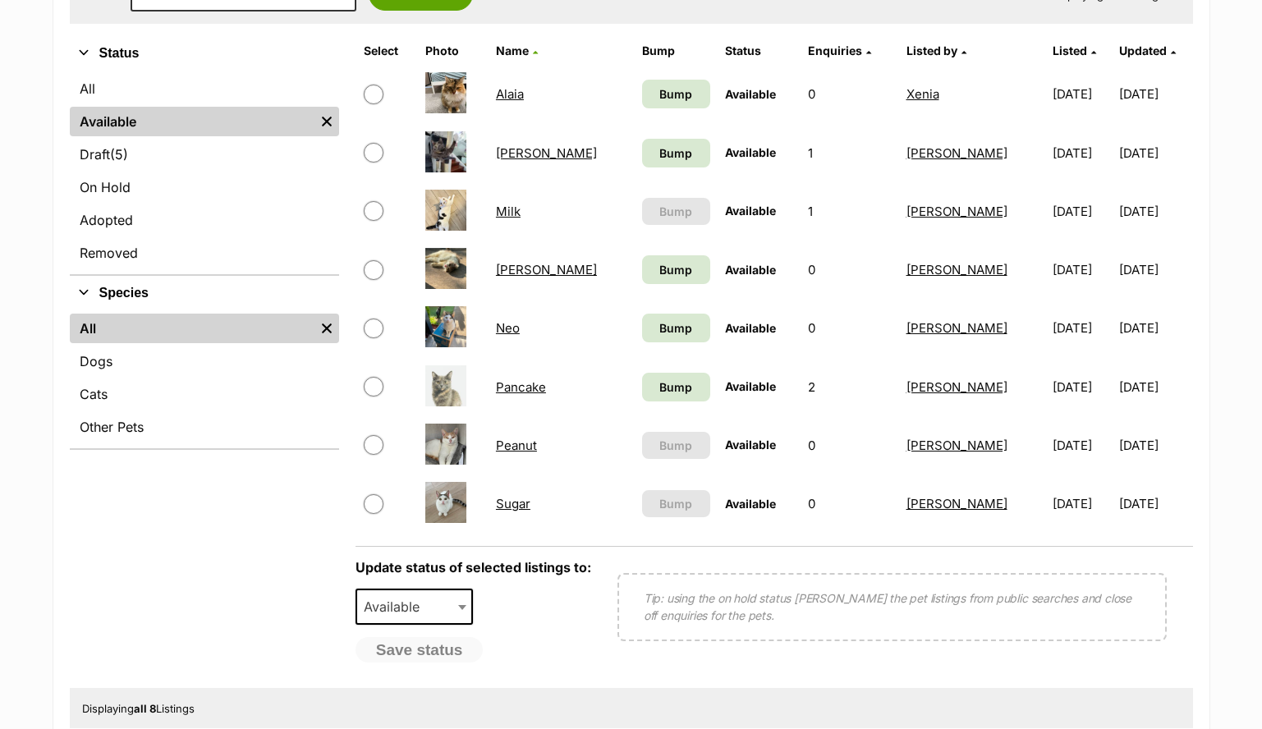
scroll to position [518, 0]
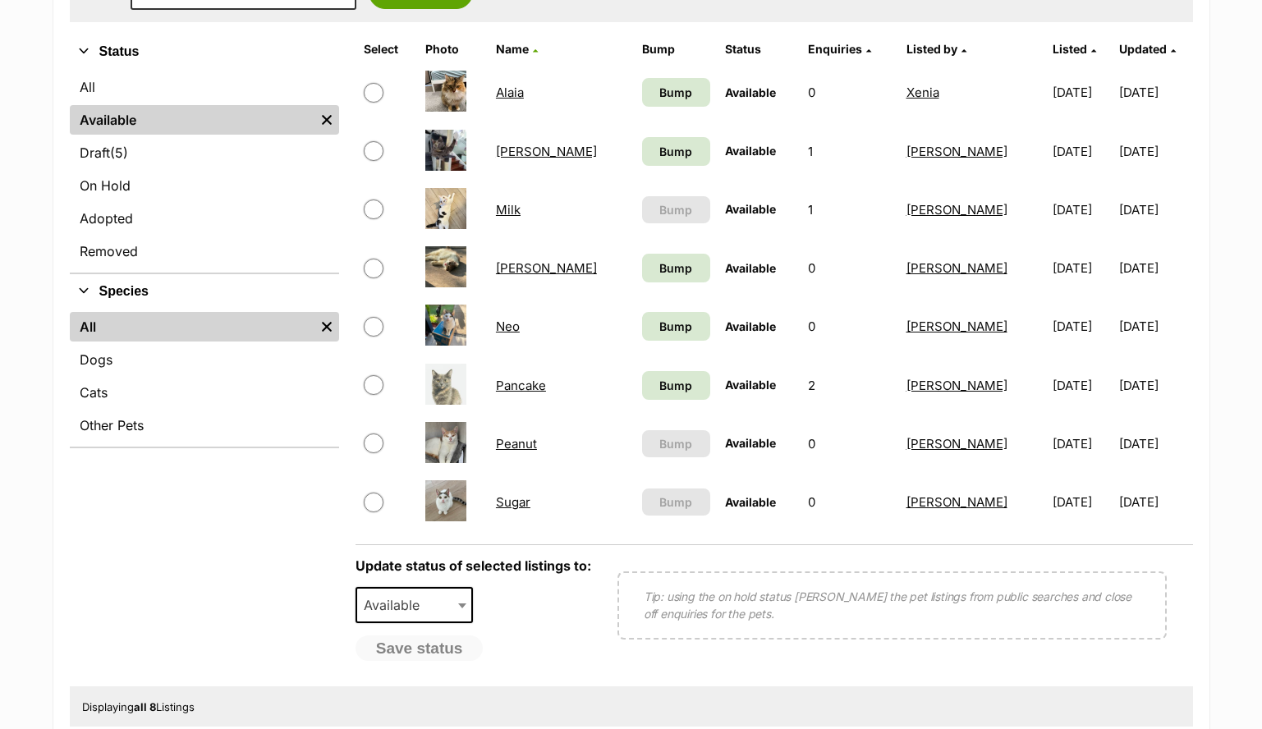
click at [512, 210] on link "Milk" at bounding box center [508, 210] width 25 height 16
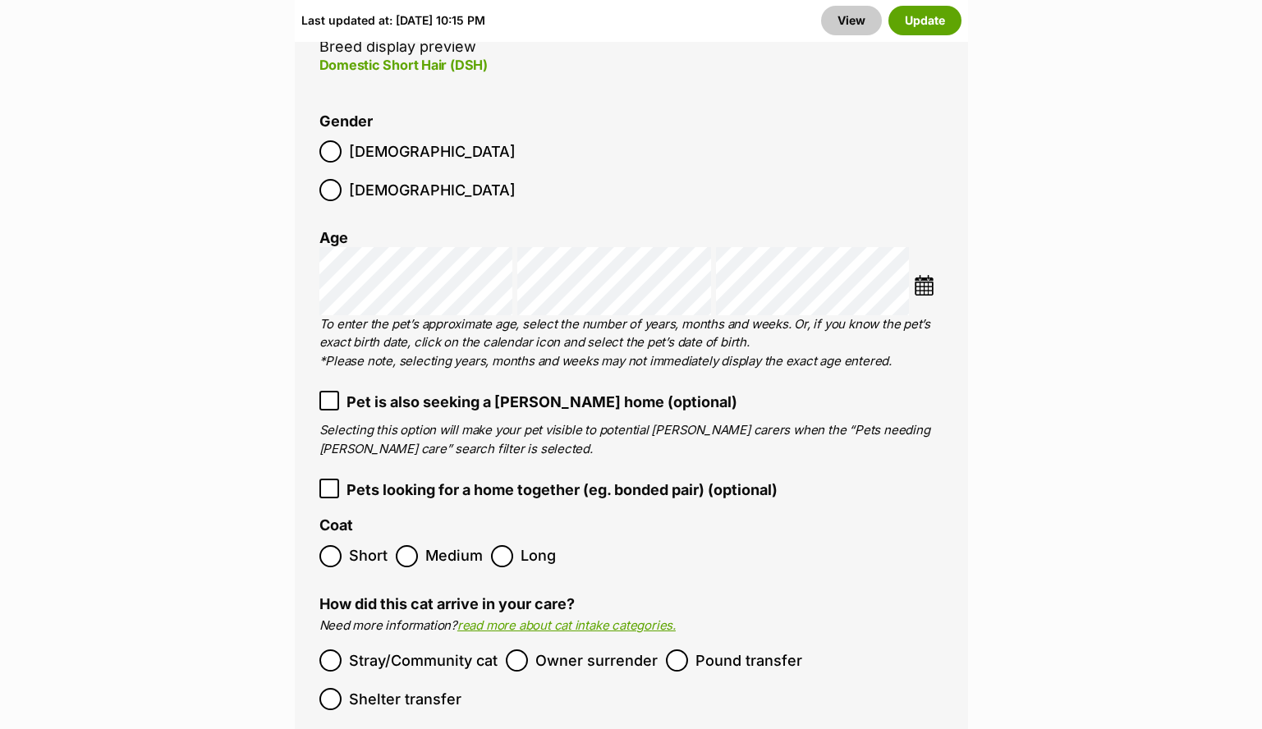
scroll to position [2408, 0]
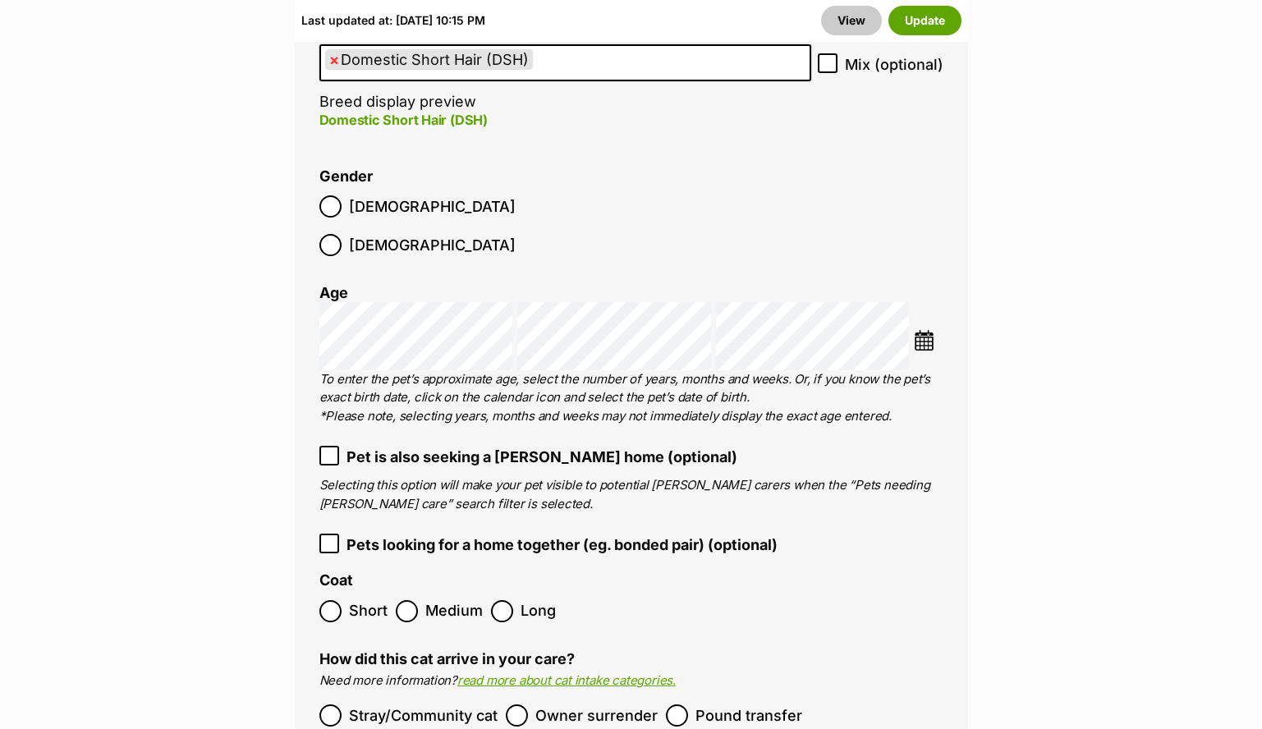
click at [478, 433] on ol "Breed(s) Domestic Short Hair (DSH) Abyssinian American Bobtail American Curl Am…" at bounding box center [631, 431] width 624 height 812
click at [505, 446] on span "Pet is also seeking a foster home (optional)" at bounding box center [541, 457] width 391 height 22
click at [929, 30] on button "Update" at bounding box center [924, 21] width 73 height 30
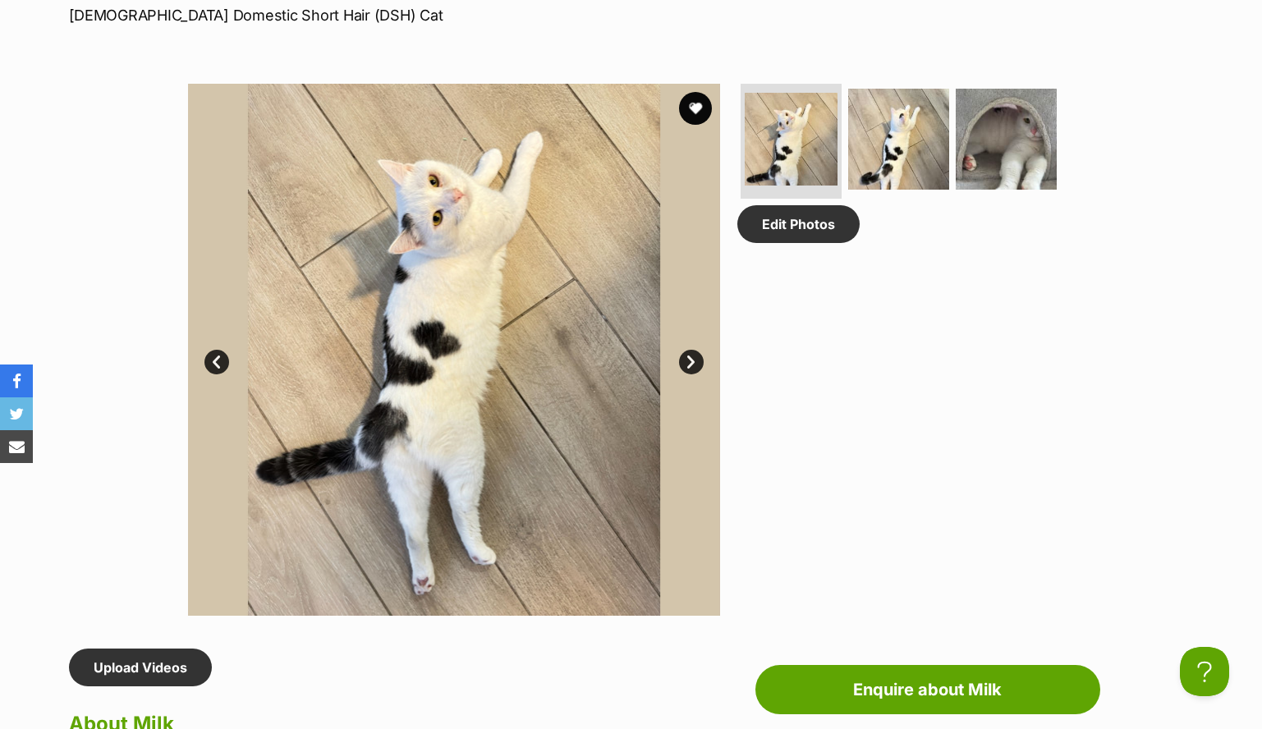
click at [694, 362] on link "Next" at bounding box center [691, 362] width 25 height 25
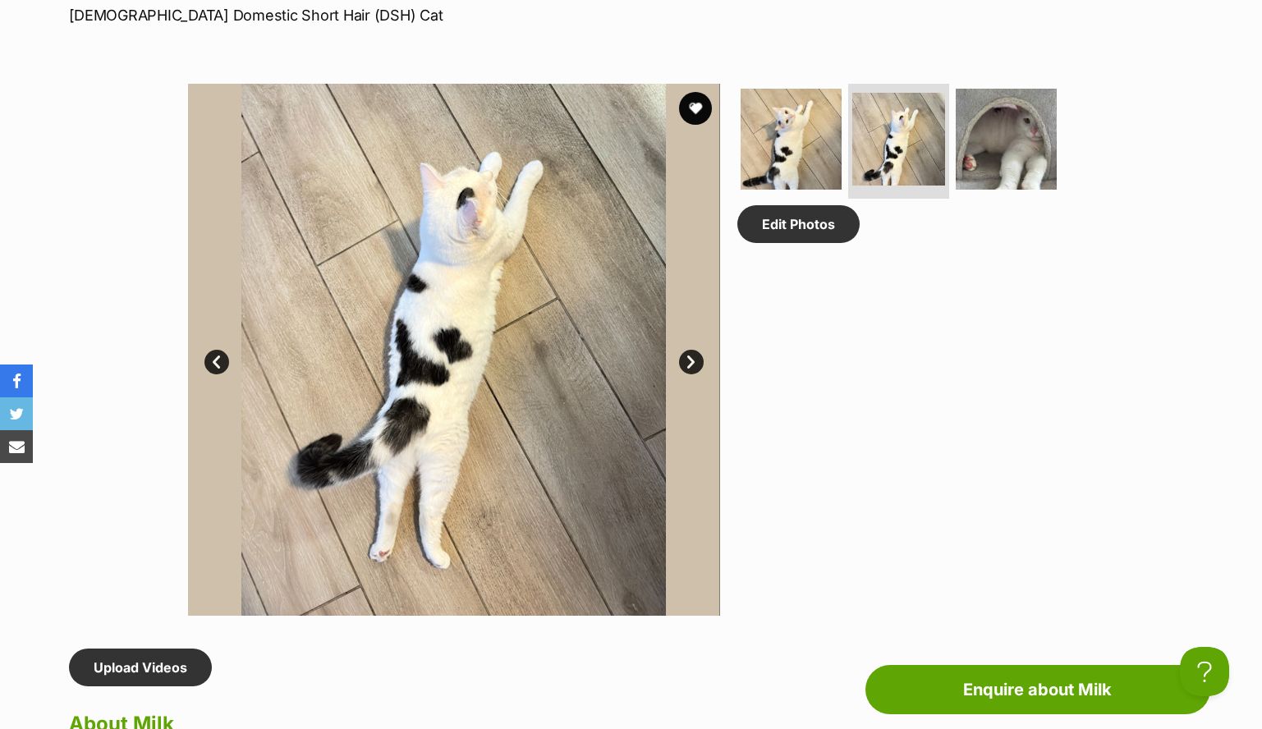
click at [694, 362] on link "Next" at bounding box center [691, 362] width 25 height 25
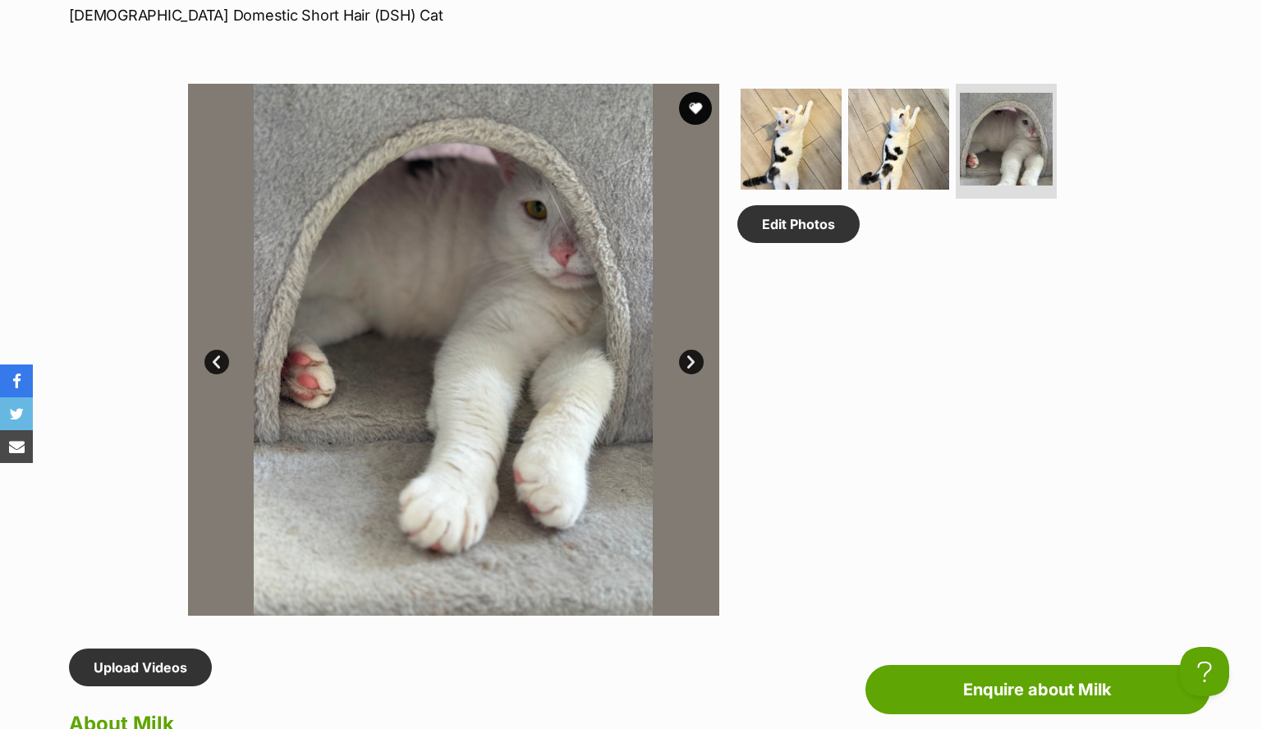
click at [694, 362] on link "Next" at bounding box center [691, 362] width 25 height 25
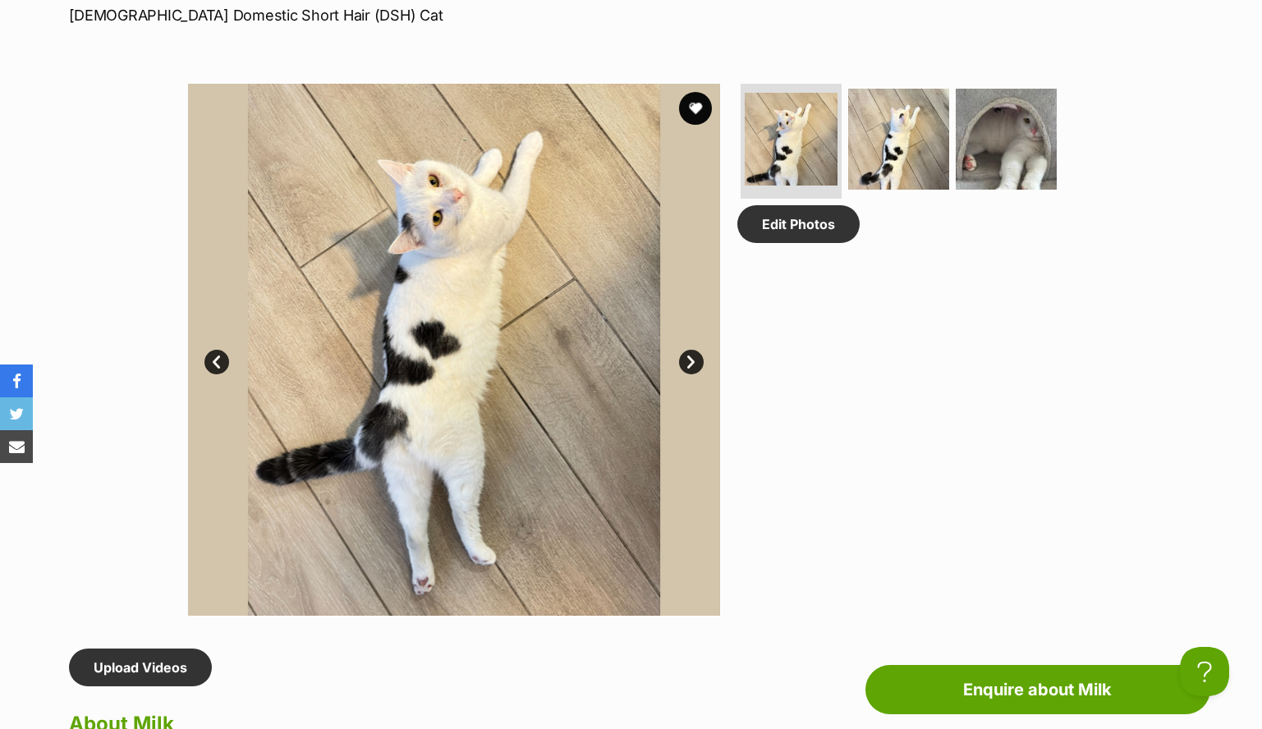
click at [694, 362] on link "Next" at bounding box center [691, 362] width 25 height 25
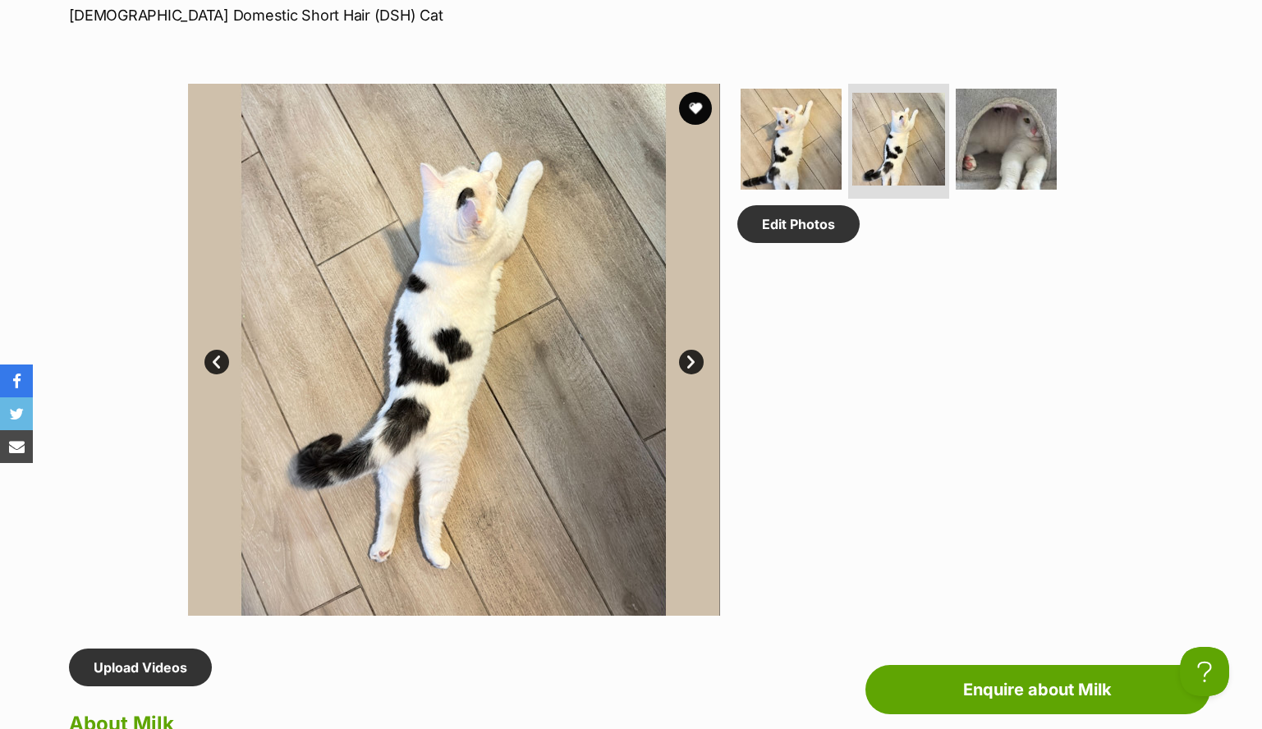
click at [694, 362] on link "Next" at bounding box center [691, 362] width 25 height 25
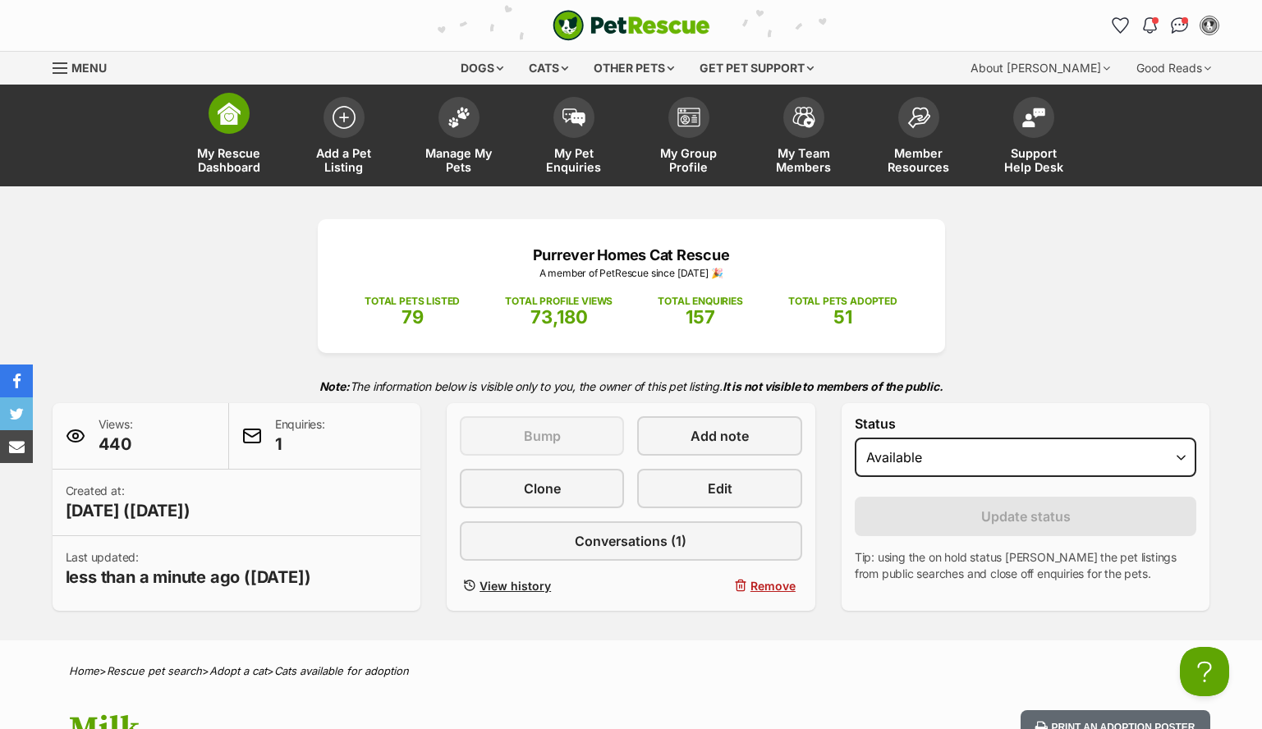
click at [236, 128] on span at bounding box center [229, 113] width 41 height 41
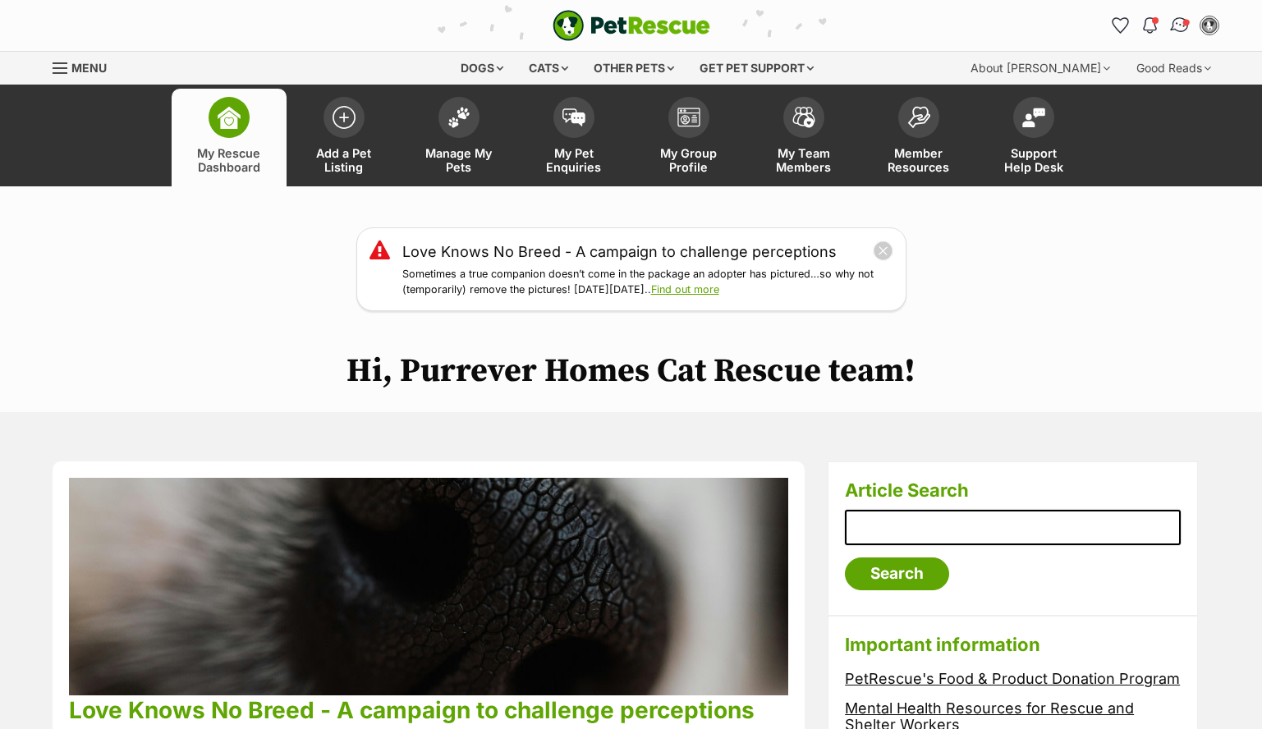
click at [1172, 31] on img "Conversations" at bounding box center [1179, 25] width 22 height 21
click at [450, 137] on link "Manage My Pets" at bounding box center [458, 138] width 115 height 98
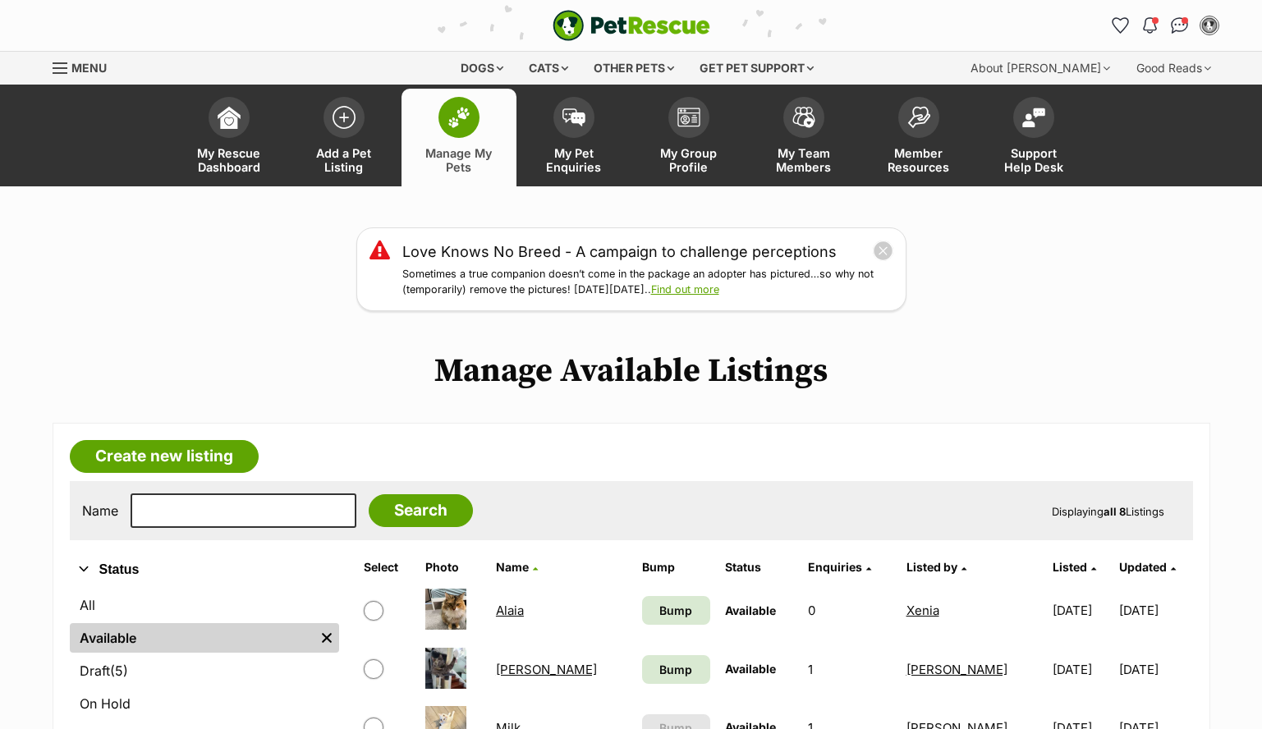
scroll to position [348, 0]
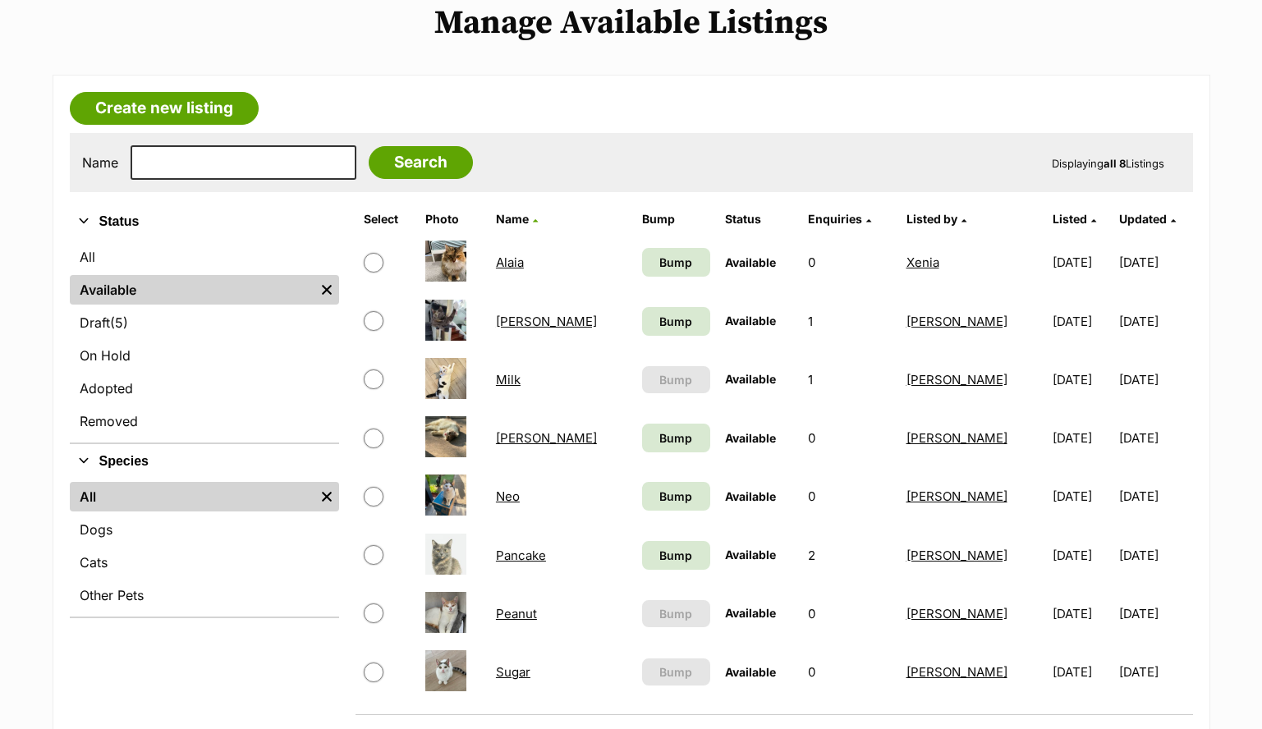
click at [520, 380] on link "Milk" at bounding box center [508, 380] width 25 height 16
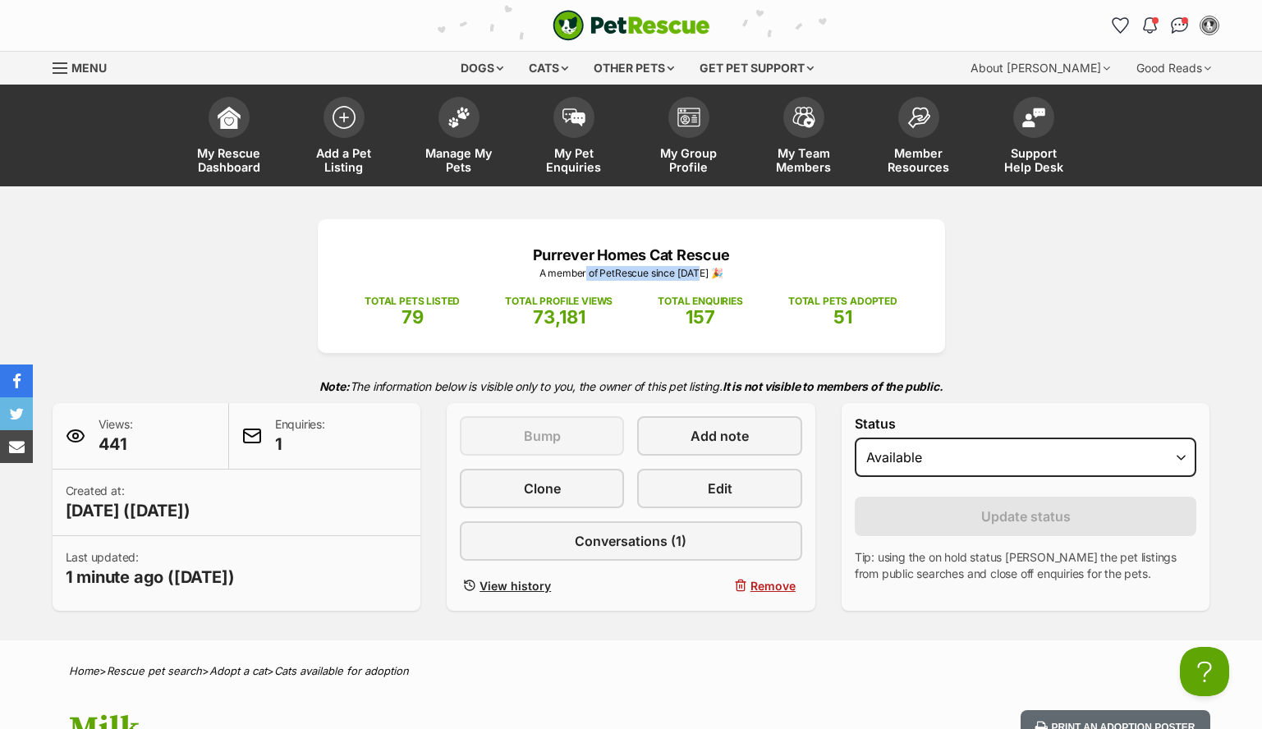
drag, startPoint x: 591, startPoint y: 277, endPoint x: 706, endPoint y: 277, distance: 114.9
click at [706, 277] on p "A member of PetRescue since [DATE] 🎉" at bounding box center [631, 273] width 578 height 15
click at [571, 318] on span "73,181" at bounding box center [559, 316] width 53 height 21
drag, startPoint x: 401, startPoint y: 300, endPoint x: 700, endPoint y: 323, distance: 300.6
click at [569, 324] on div "TOTAL PETS LISTED 79 TOTAL PROFILE VIEWS 73,181 TOTAL ENQUIRIES 157 TOTAL PETS …" at bounding box center [631, 305] width 578 height 48
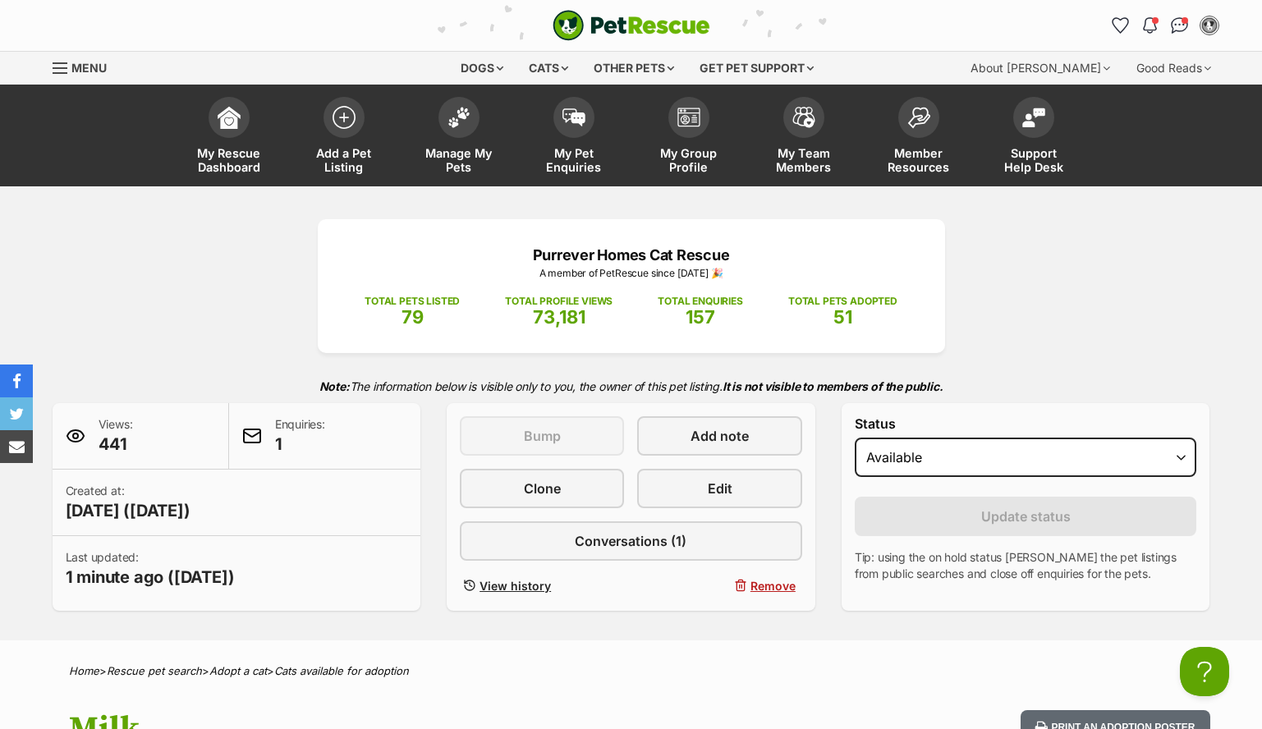
drag, startPoint x: 756, startPoint y: 322, endPoint x: 812, endPoint y: 310, distance: 57.0
click at [759, 321] on div "TOTAL PETS LISTED 79 TOTAL PROFILE VIEWS 73,181 TOTAL ENQUIRIES 157 TOTAL PETS …" at bounding box center [631, 305] width 578 height 48
drag, startPoint x: 831, startPoint y: 305, endPoint x: 896, endPoint y: 338, distance: 73.8
click at [896, 338] on div "Purrever Homes Cat Rescue A member of PetRescue since [DATE] 🎉 TOTAL PETS LISTE…" at bounding box center [631, 286] width 627 height 134
click at [832, 320] on div "TOTAL PETS ADOPTED 51" at bounding box center [842, 305] width 109 height 48
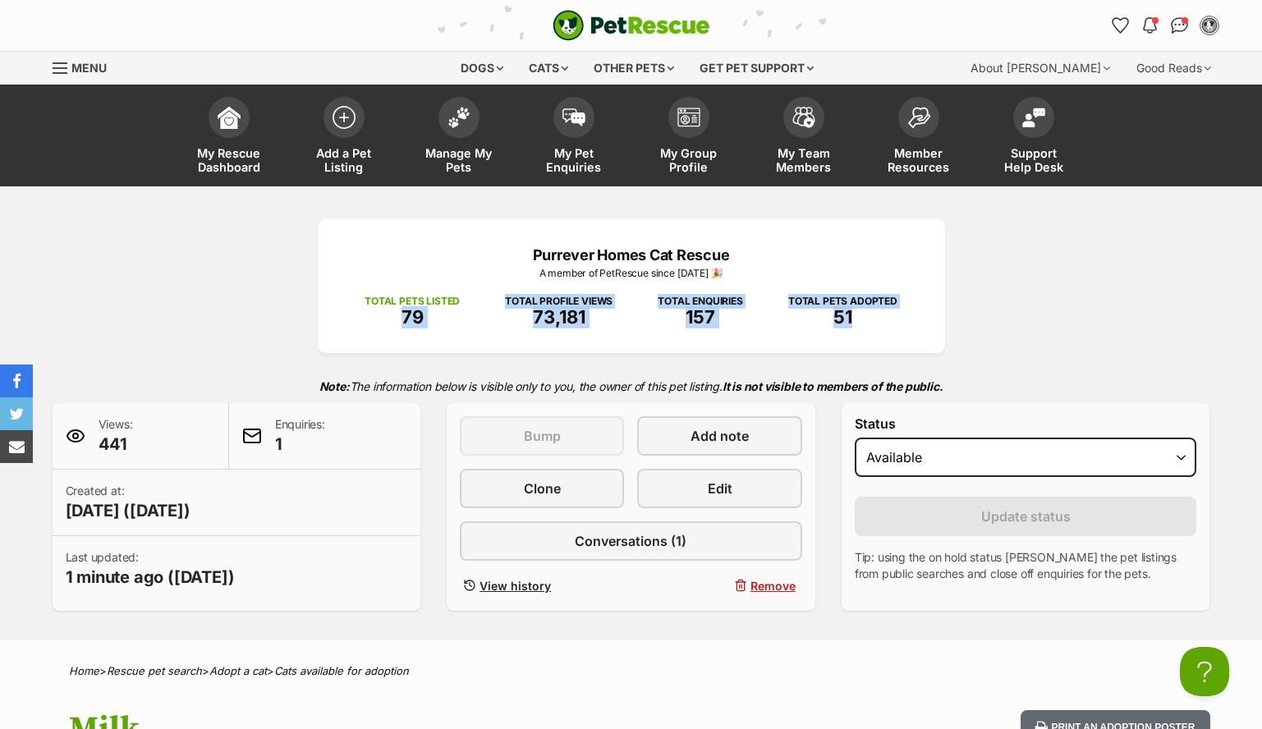
drag, startPoint x: 478, startPoint y: 301, endPoint x: 956, endPoint y: 325, distance: 479.2
click at [939, 323] on div "Purrever Homes Cat Rescue A member of PetRescue since [DATE] 🎉 TOTAL PETS LISTE…" at bounding box center [631, 286] width 627 height 134
click at [827, 310] on div "TOTAL PETS ADOPTED 51" at bounding box center [842, 305] width 109 height 48
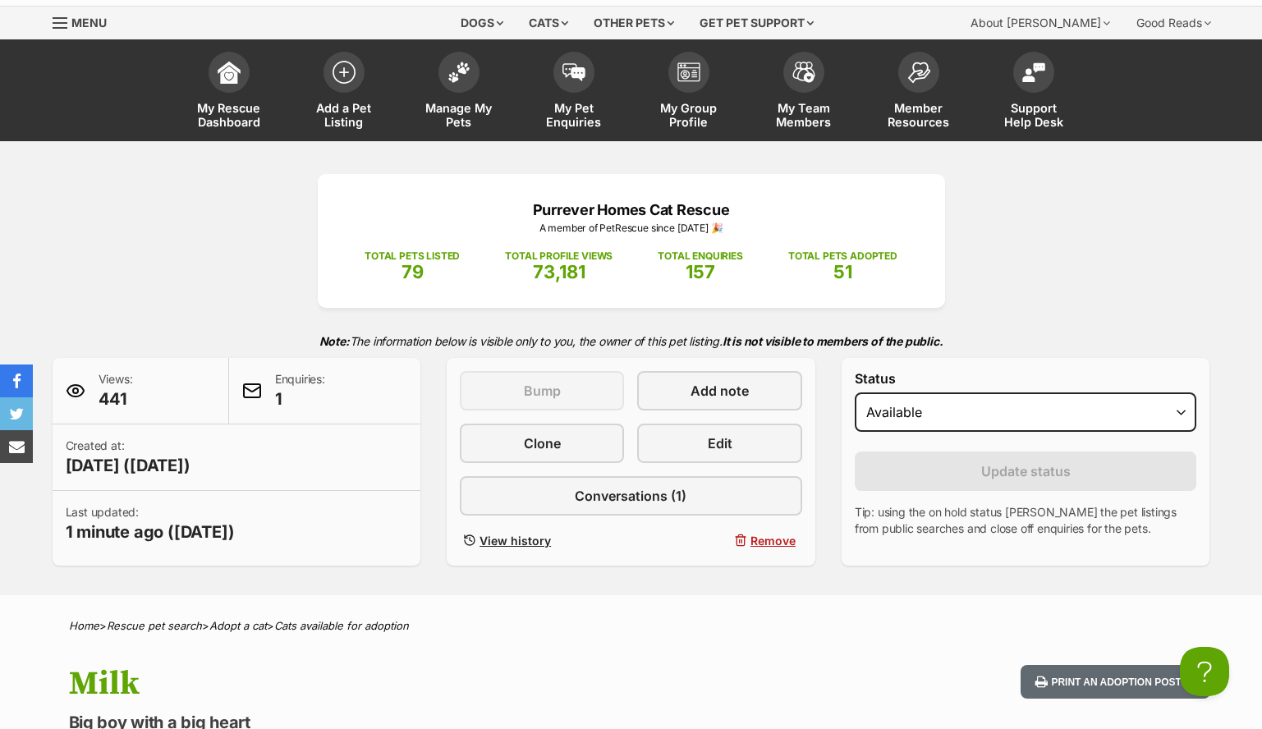
scroll to position [47, 0]
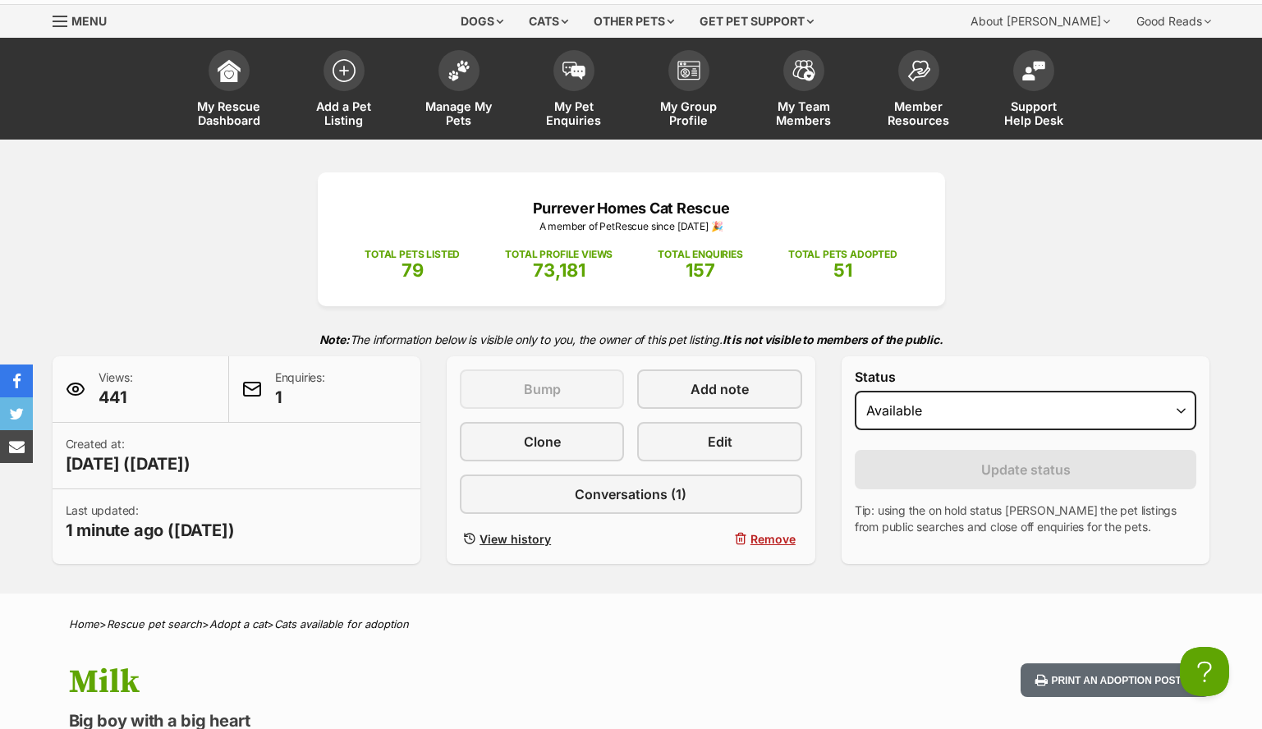
click at [840, 266] on span "51" at bounding box center [842, 269] width 19 height 21
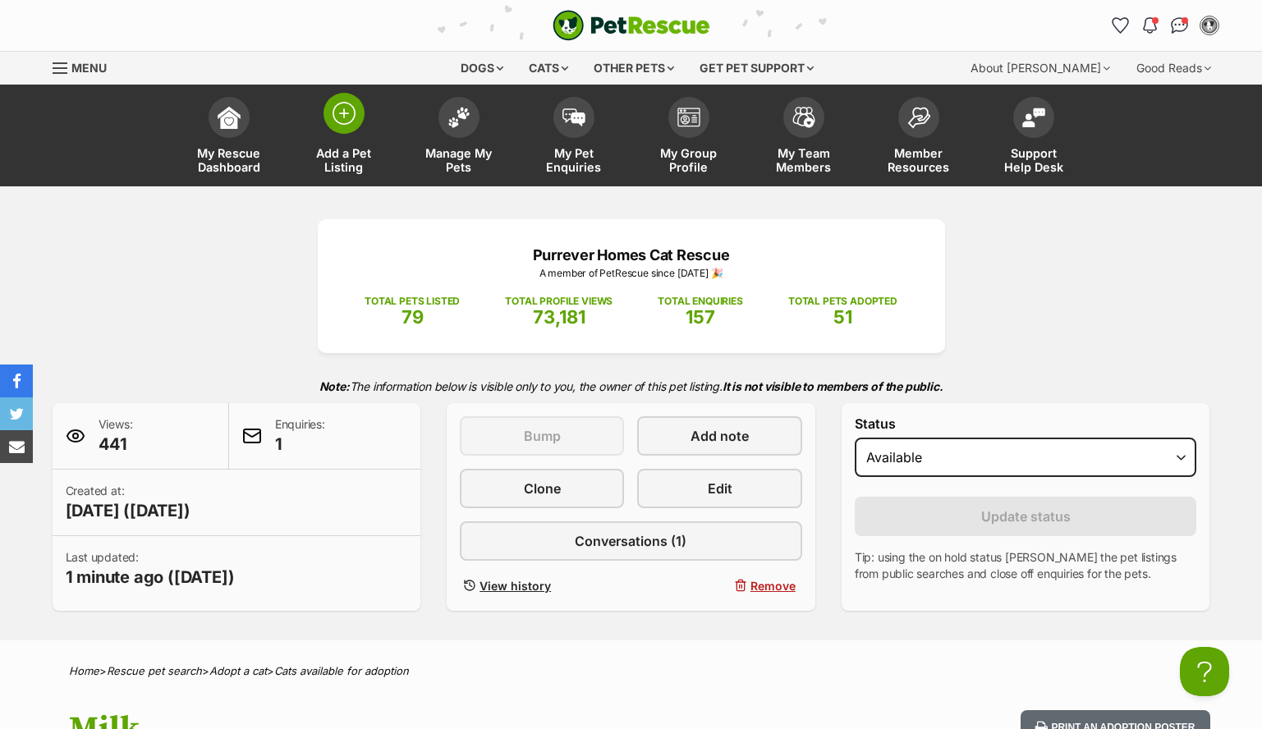
scroll to position [0, 0]
